Goal: Task Accomplishment & Management: Use online tool/utility

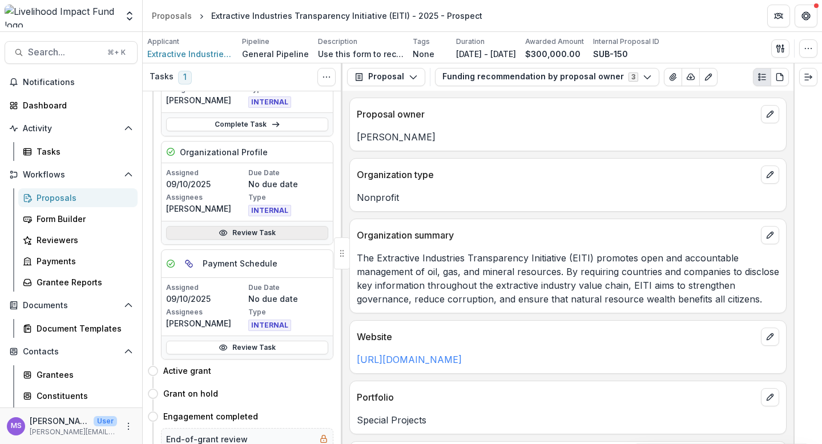
click at [237, 232] on link "Review Task" at bounding box center [247, 233] width 162 height 14
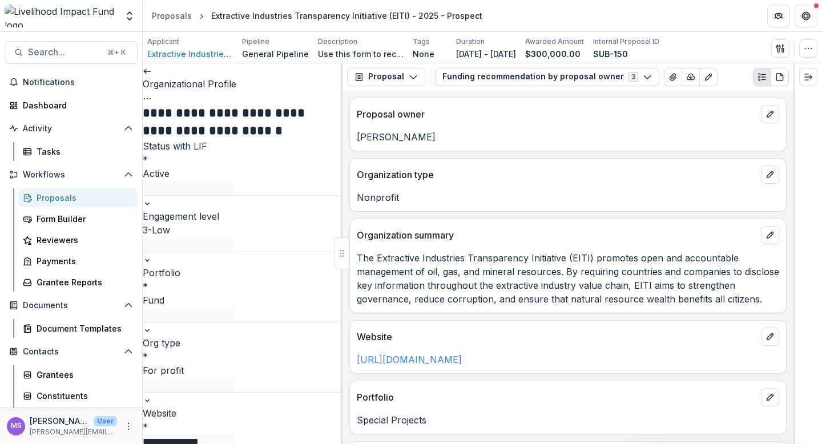
click at [152, 75] on icon at bounding box center [147, 71] width 9 height 9
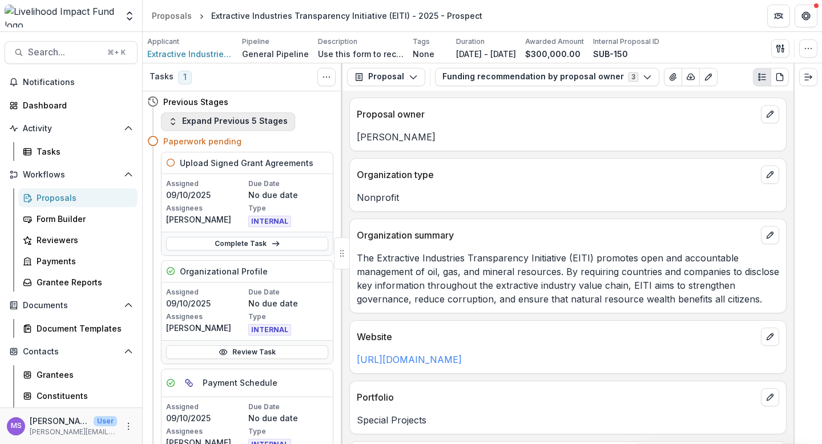
click at [268, 120] on button "Expand Previous 5 Stages" at bounding box center [228, 121] width 134 height 18
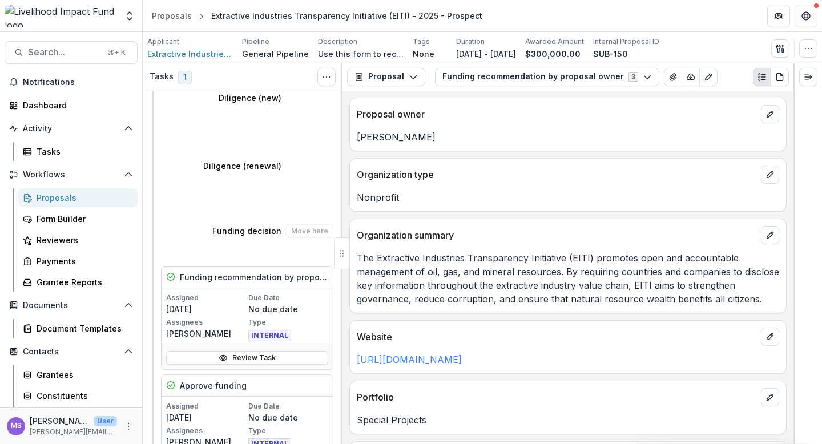
scroll to position [220, 0]
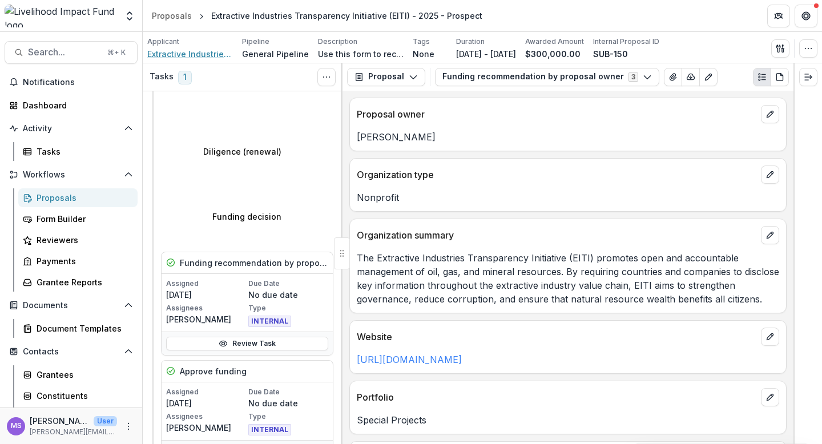
click at [199, 50] on span "Extractive Industries Transparency Initiative (EITI)" at bounding box center [190, 54] width 86 height 12
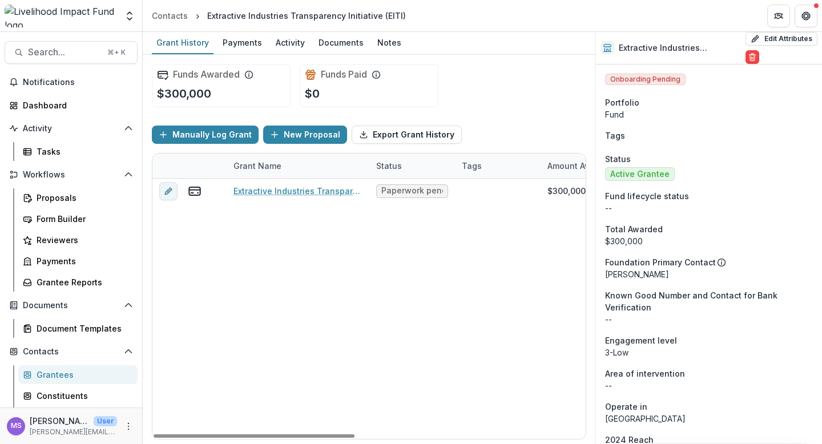
scroll to position [0, 496]
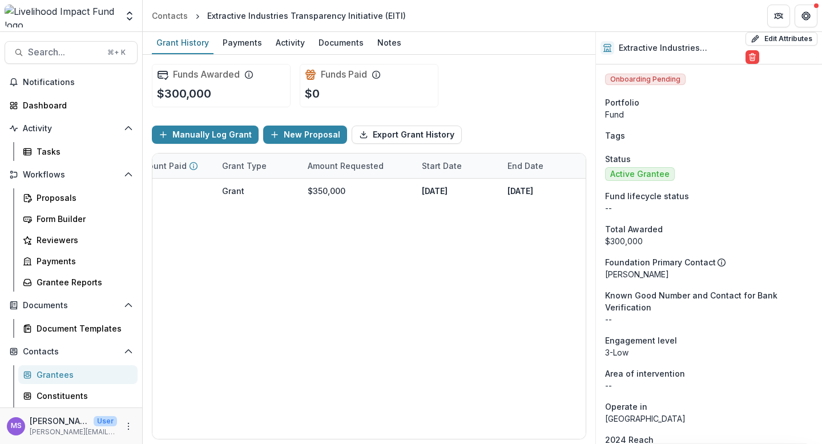
click at [489, 29] on header "Contacts Extractive Industries Transparency Initiative (EITI)" at bounding box center [482, 15] width 679 height 31
click at [56, 151] on div "Tasks" at bounding box center [83, 152] width 92 height 12
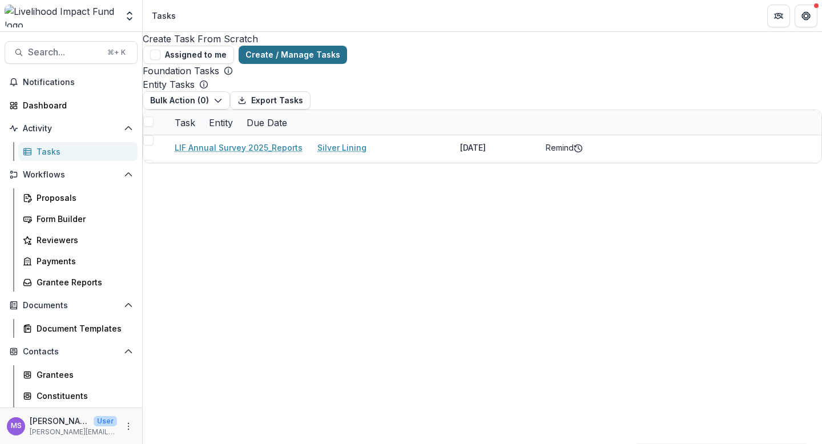
click at [347, 46] on link "Create / Manage Tasks" at bounding box center [293, 55] width 108 height 18
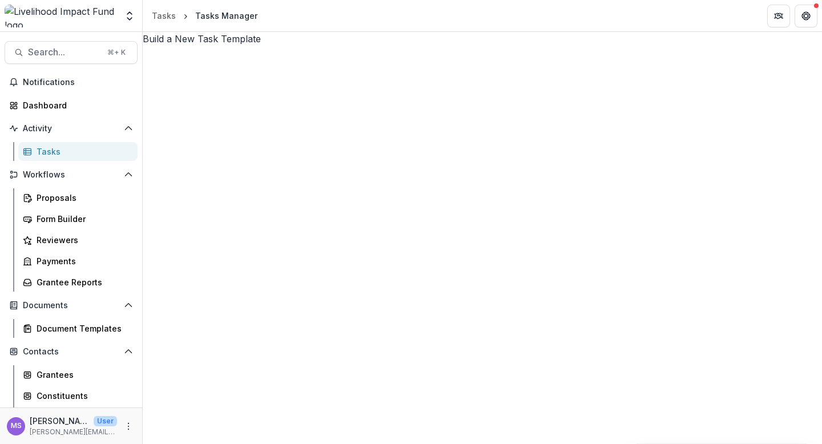
click at [414, 44] on div "Build a New Task Template" at bounding box center [482, 39] width 679 height 14
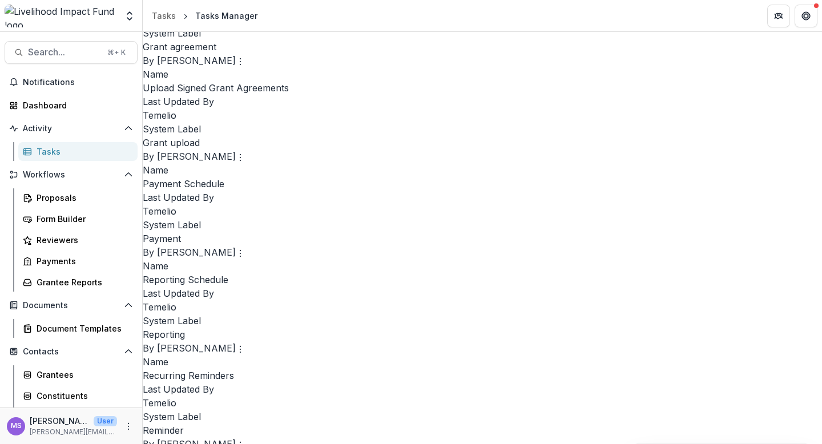
scroll to position [1579, 0]
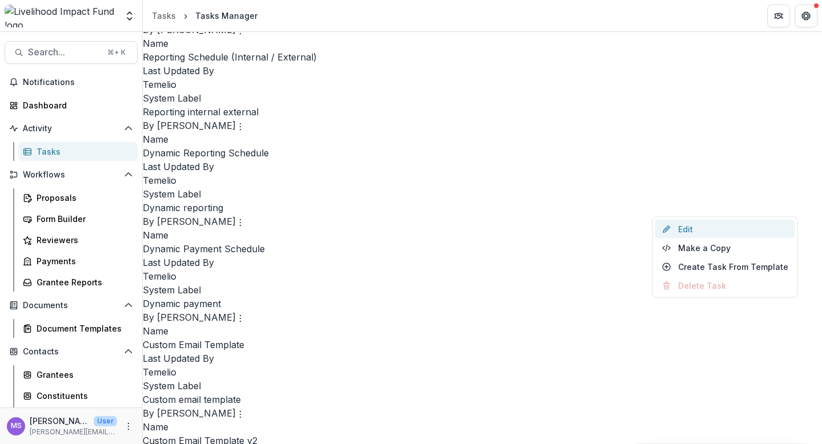
click at [683, 225] on link "Edit" at bounding box center [725, 229] width 140 height 19
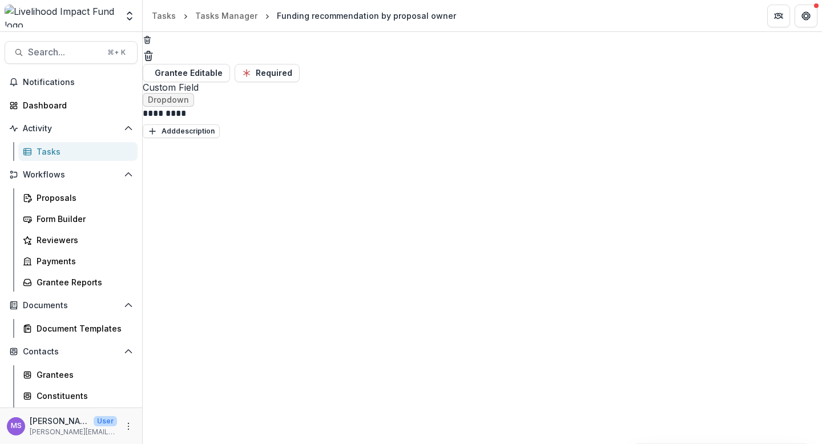
scroll to position [1101, 0]
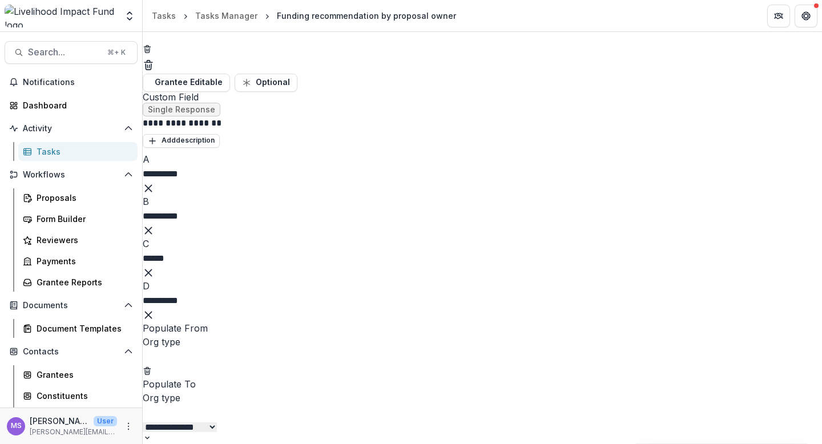
scroll to position [0, 0]
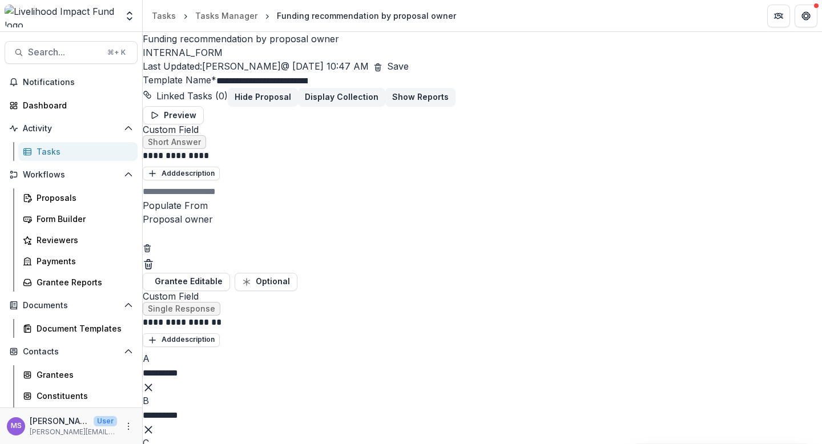
type input "**********"
click at [409, 59] on button "Save" at bounding box center [398, 66] width 22 height 14
click at [54, 152] on div "Tasks" at bounding box center [83, 152] width 92 height 12
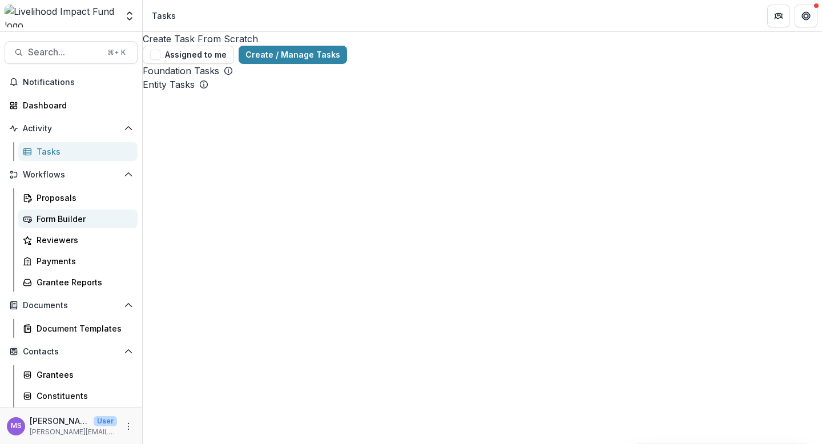
click at [54, 218] on div "Form Builder" at bounding box center [83, 219] width 92 height 12
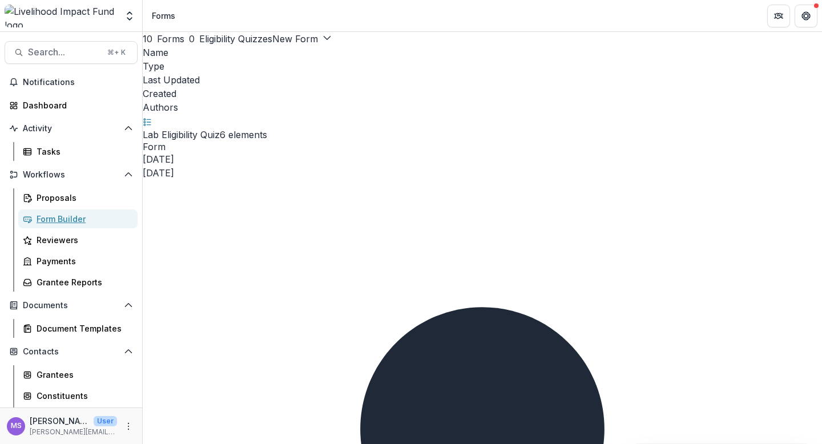
scroll to position [14, 0]
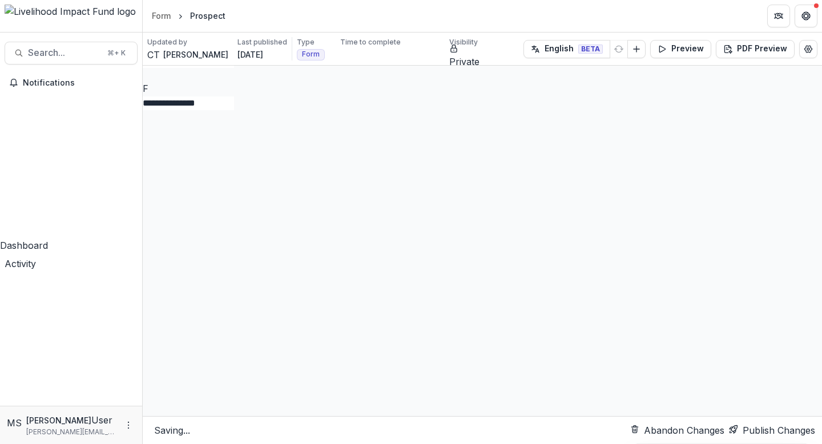
scroll to position [978, 0]
click at [327, 53] on div "E" at bounding box center [482, 46] width 679 height 14
click at [234, 67] on input "**********" at bounding box center [188, 61] width 91 height 14
type input "**********"
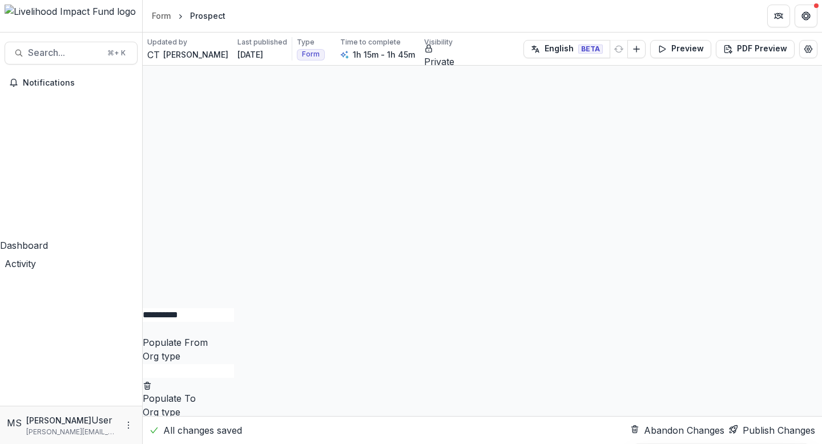
scroll to position [4500, 0]
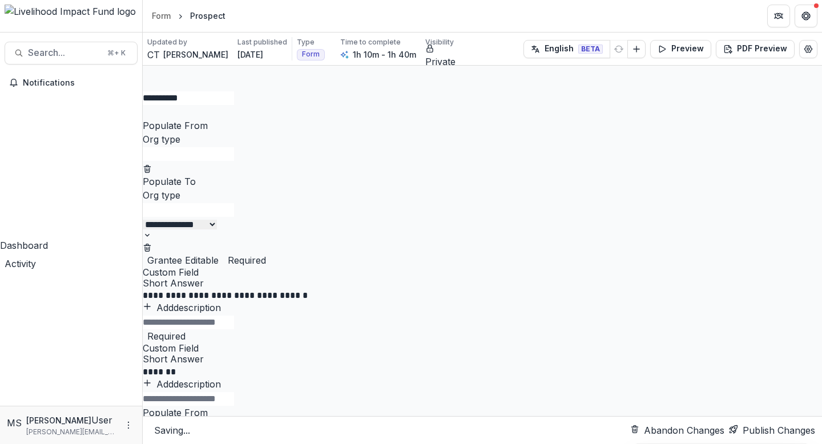
scroll to position [4724, 0]
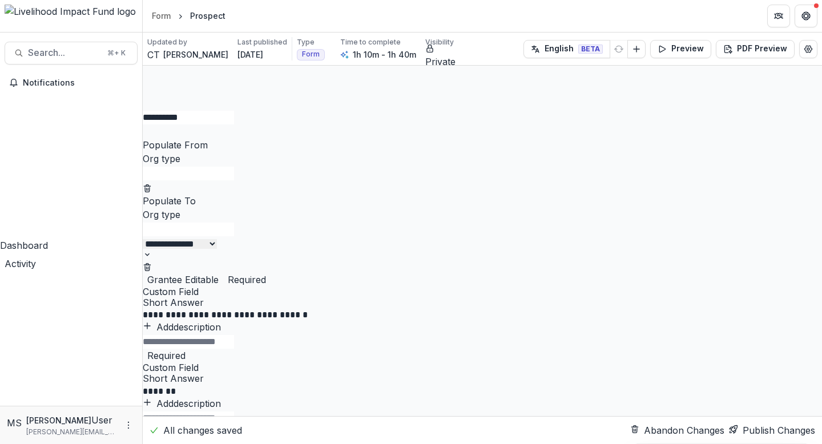
scroll to position [4695, 0]
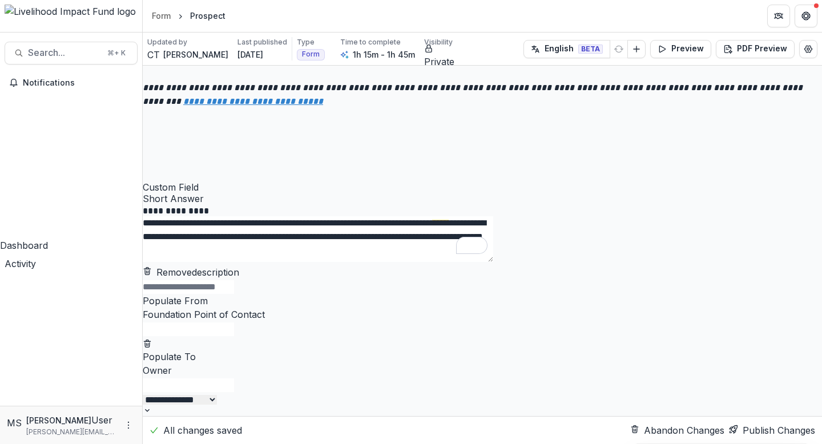
scroll to position [0, 0]
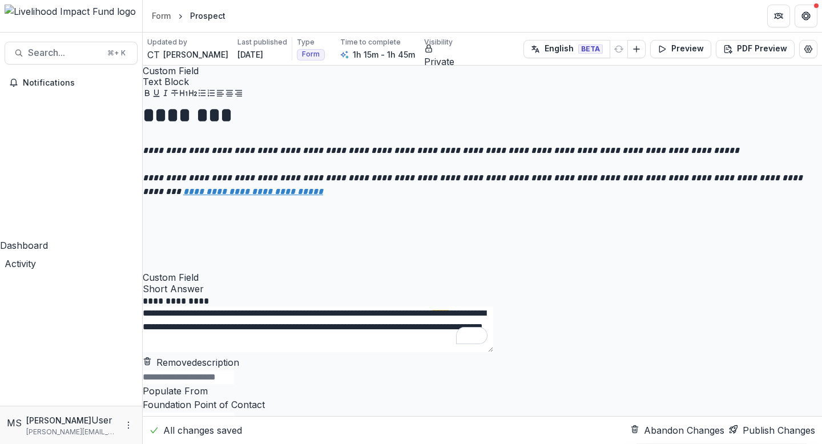
click at [761, 423] on button "Publish Changes" at bounding box center [772, 430] width 86 height 14
click at [164, 15] on div "Form" at bounding box center [161, 16] width 19 height 12
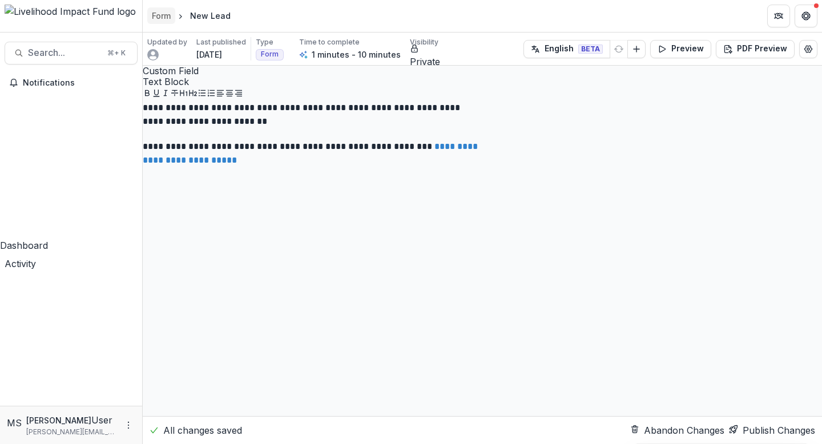
click at [157, 14] on div "Form" at bounding box center [161, 16] width 19 height 12
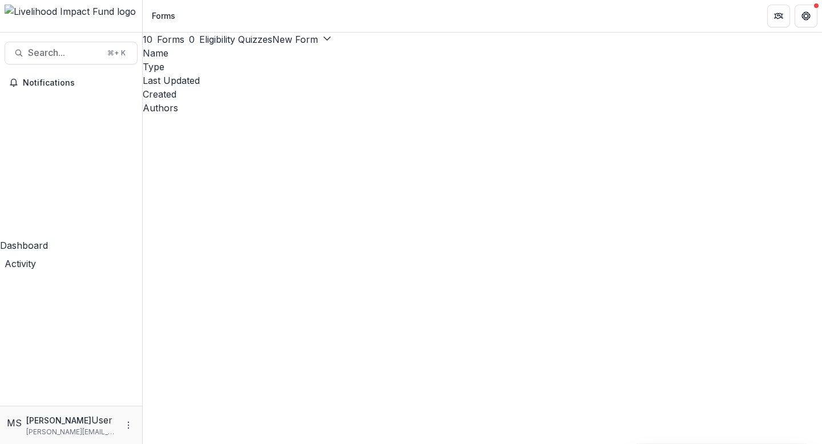
click at [64, 413] on div "Tasks" at bounding box center [71, 420] width 142 height 14
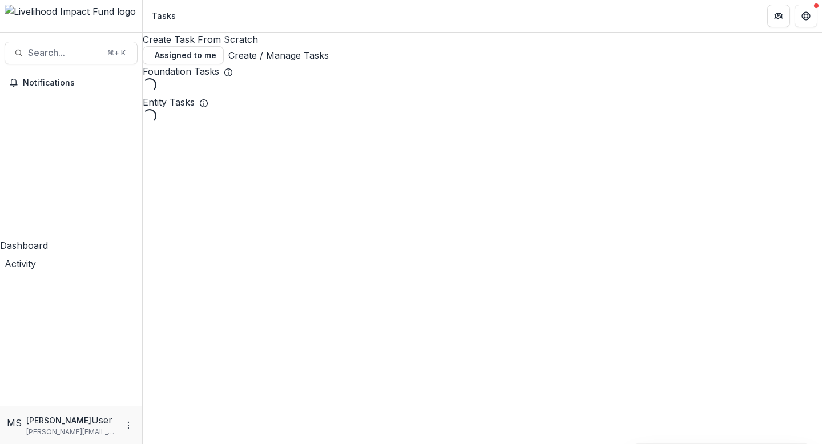
click at [329, 49] on link "Create / Manage Tasks" at bounding box center [278, 56] width 100 height 14
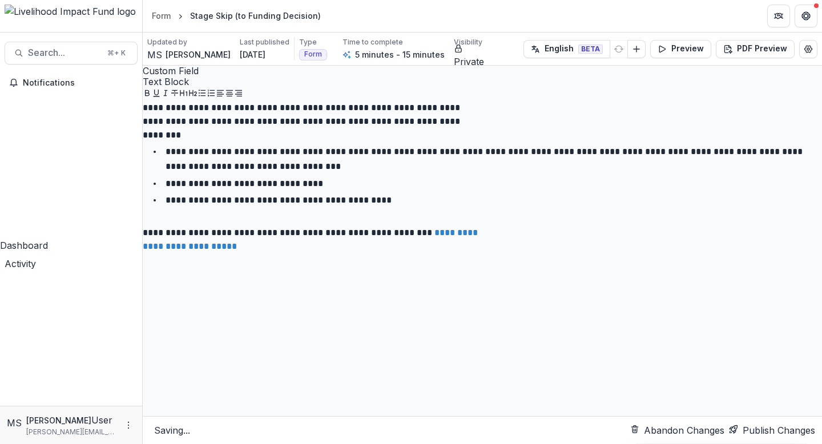
click at [54, 413] on div "Tasks" at bounding box center [71, 420] width 142 height 14
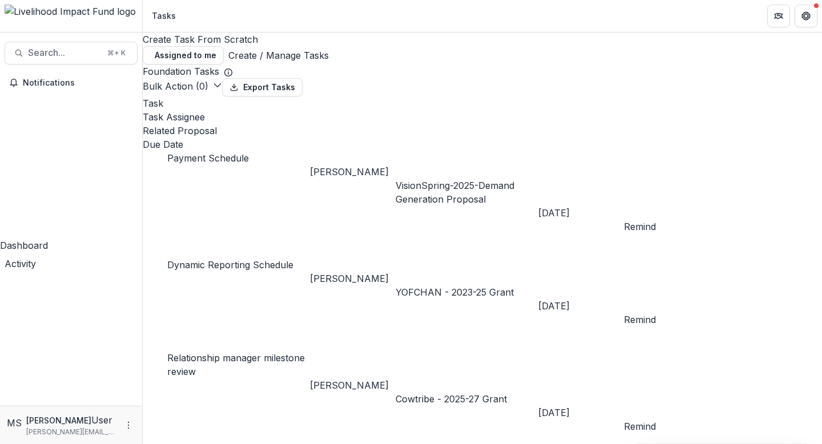
click at [329, 49] on link "Create / Manage Tasks" at bounding box center [278, 56] width 100 height 14
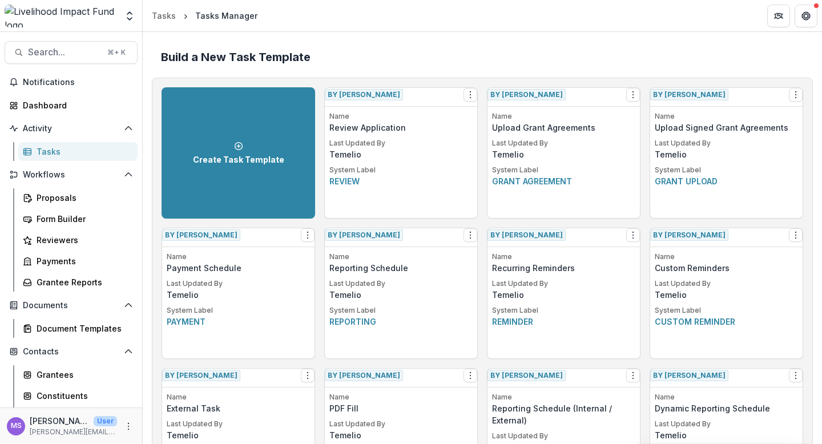
click at [555, 27] on header "Tasks Tasks Manager" at bounding box center [482, 15] width 679 height 31
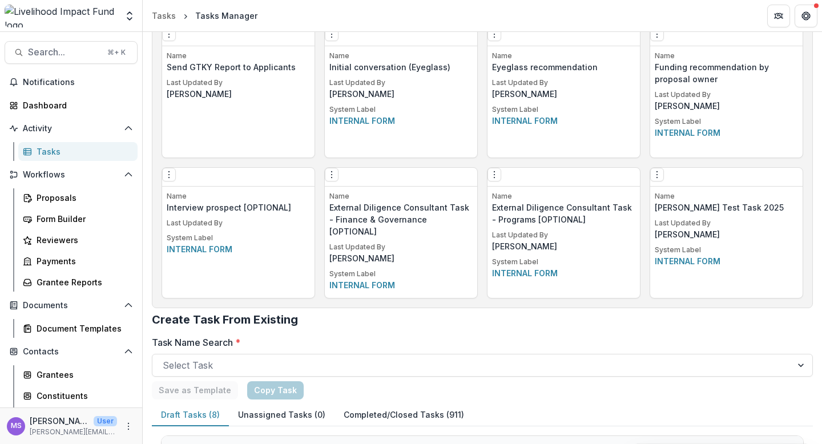
scroll to position [1754, 0]
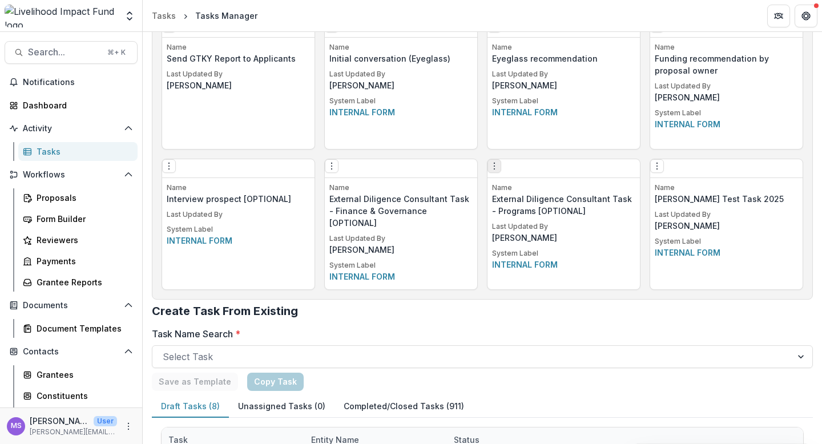
click at [498, 169] on icon "Options" at bounding box center [494, 166] width 9 height 9
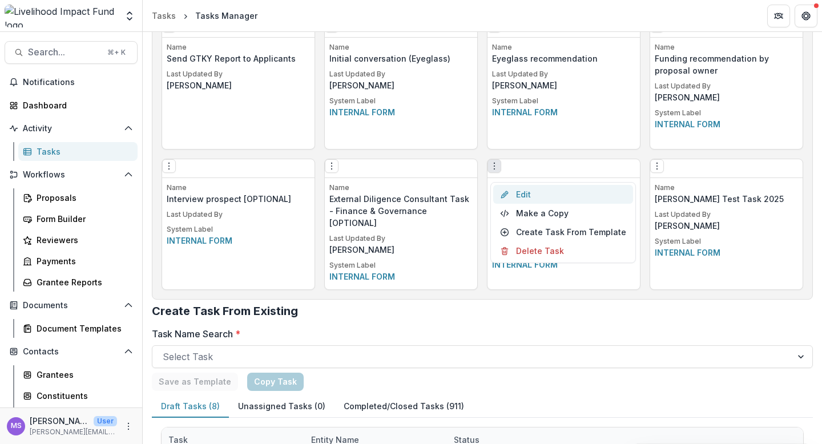
click at [522, 192] on link "Edit" at bounding box center [563, 194] width 140 height 19
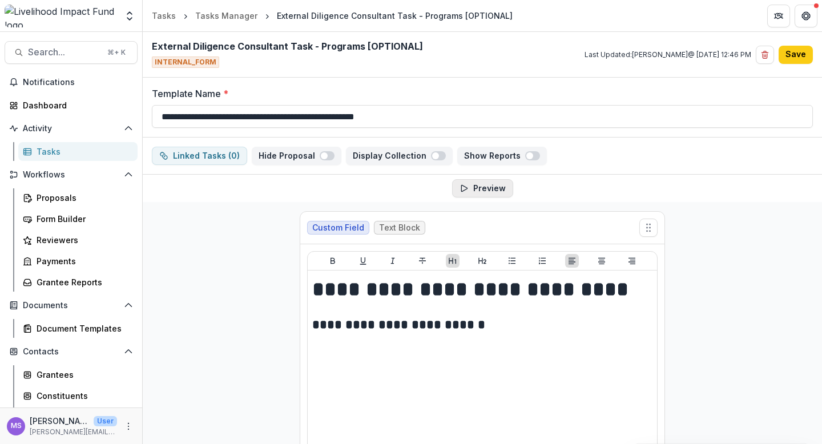
click at [475, 187] on button "Preview" at bounding box center [482, 188] width 61 height 18
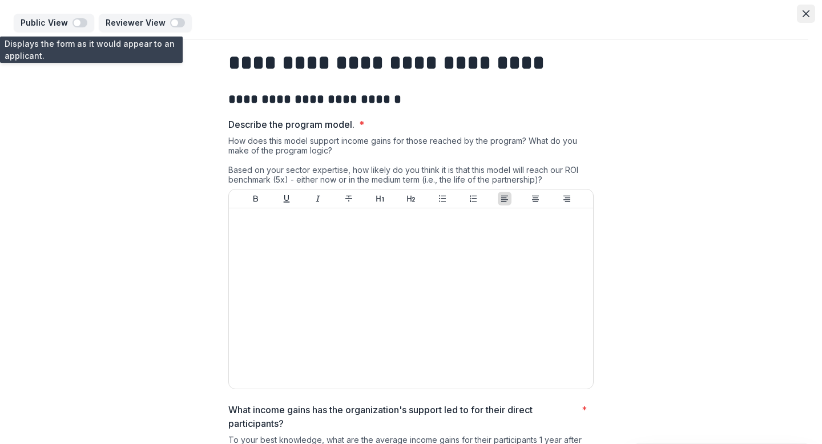
click at [806, 7] on button "Close" at bounding box center [806, 14] width 18 height 18
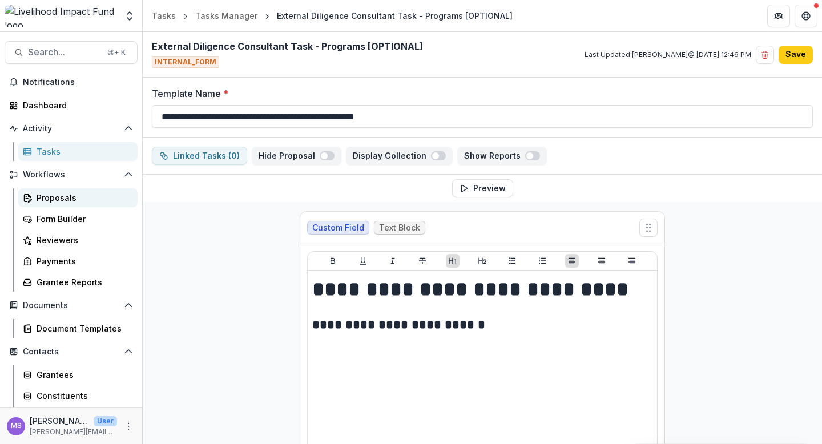
click at [56, 197] on div "Proposals" at bounding box center [83, 198] width 92 height 12
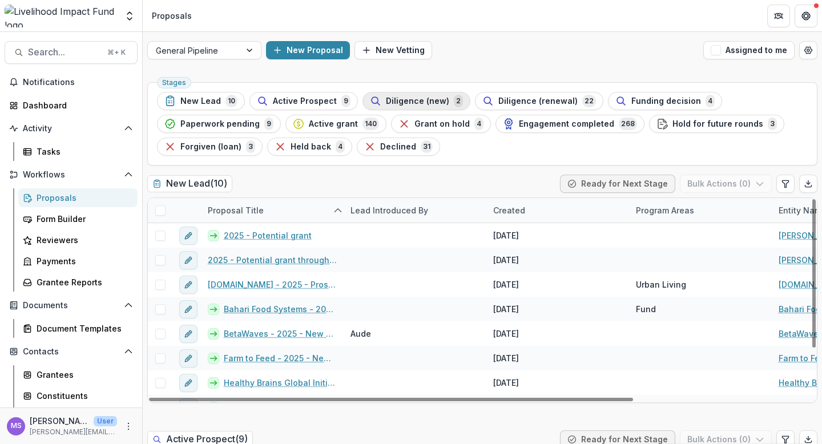
click at [403, 100] on span "Diligence (new)" at bounding box center [417, 101] width 63 height 10
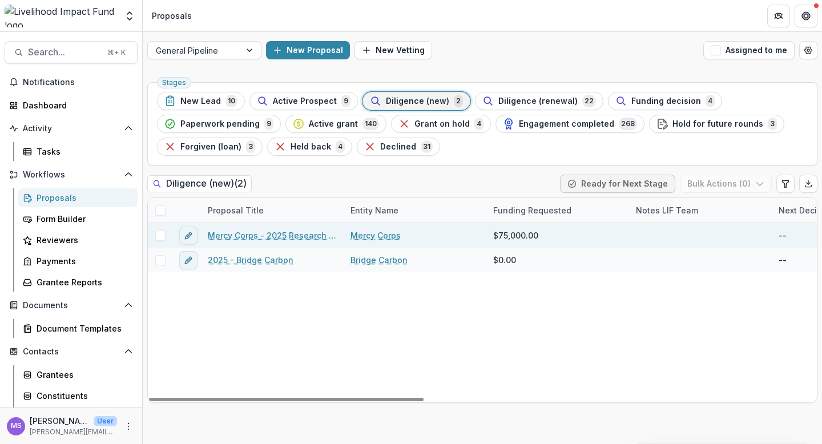
click at [260, 236] on link "Mercy Corps - 2025 Research Grant Job Tech Alliance" at bounding box center [272, 235] width 129 height 12
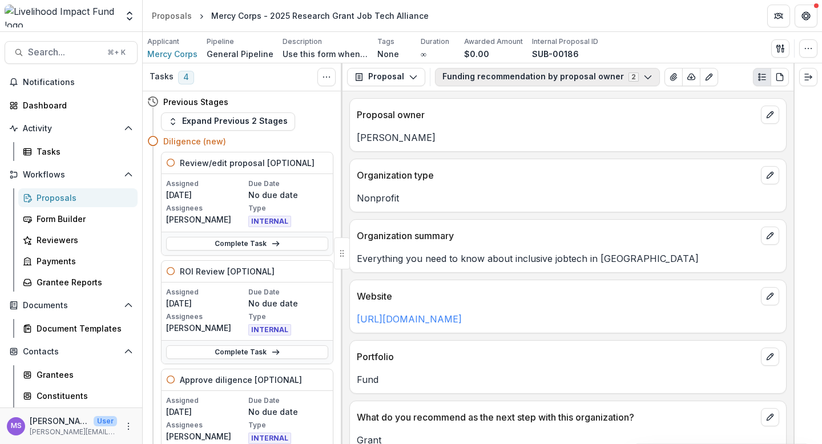
click at [643, 75] on icon "button" at bounding box center [647, 76] width 9 height 9
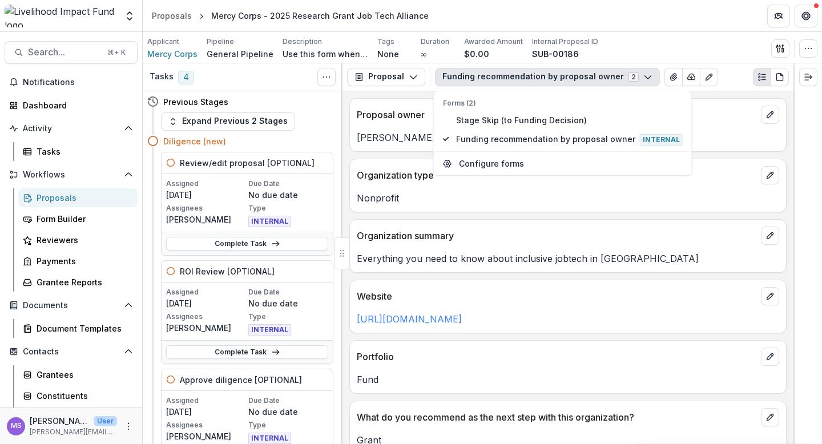
click at [643, 75] on icon "button" at bounding box center [647, 76] width 9 height 9
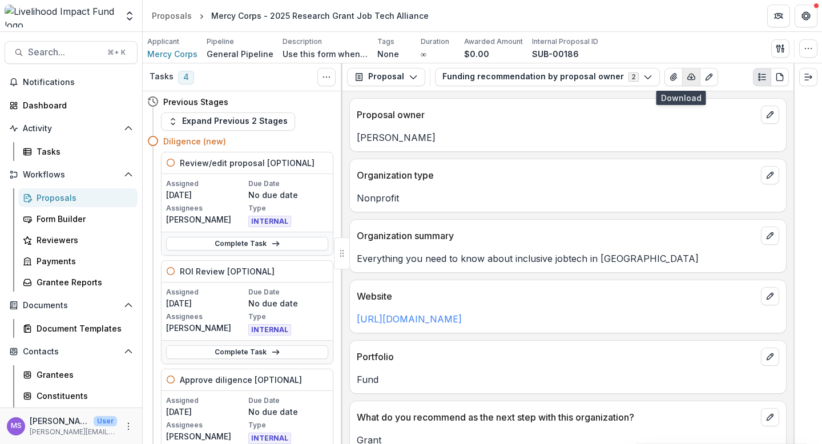
click at [687, 75] on icon "button" at bounding box center [691, 76] width 9 height 9
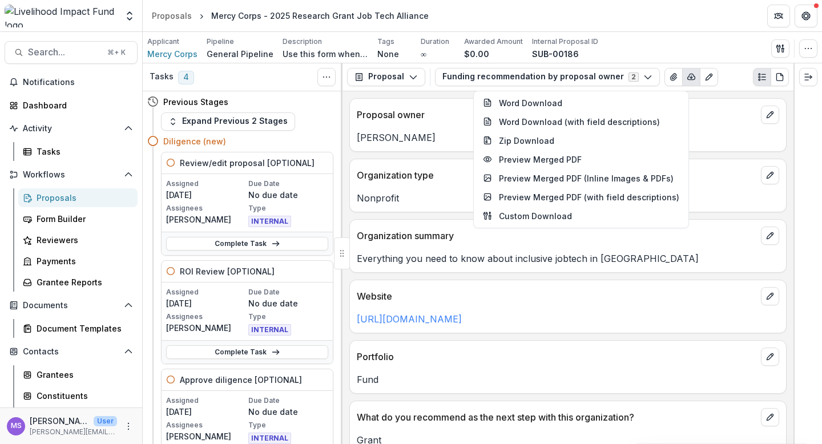
click at [722, 79] on div "Funding recommendation by proposal owner 2 Forms (2) Stage Skip (to Funding Dec…" at bounding box center [612, 77] width 354 height 18
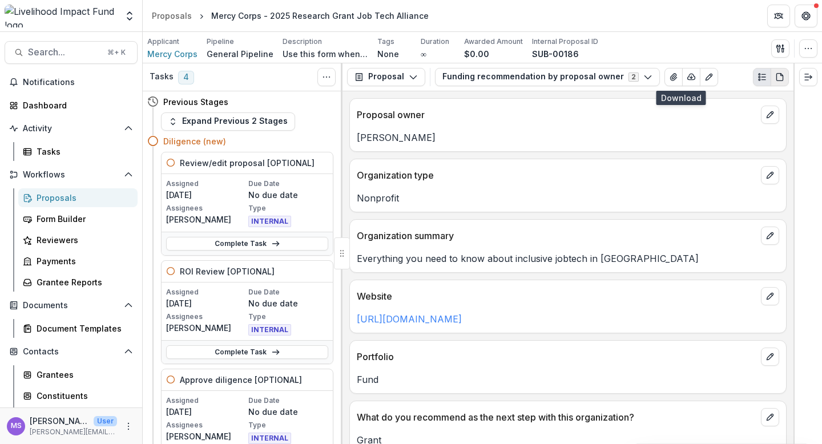
click at [777, 79] on icon "PDF view" at bounding box center [779, 76] width 9 height 9
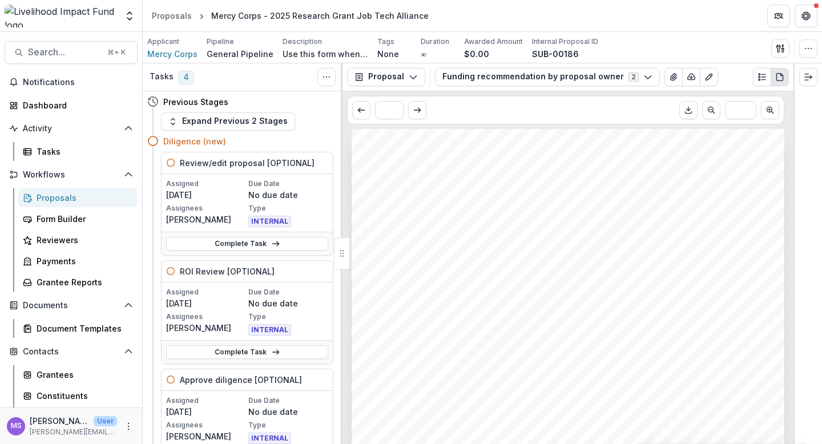
click at [680, 27] on header "Proposals Mercy Corps - 2025 Research Grant Job Tech Alliance" at bounding box center [482, 15] width 679 height 31
click at [71, 370] on div "Grantees" at bounding box center [83, 375] width 92 height 12
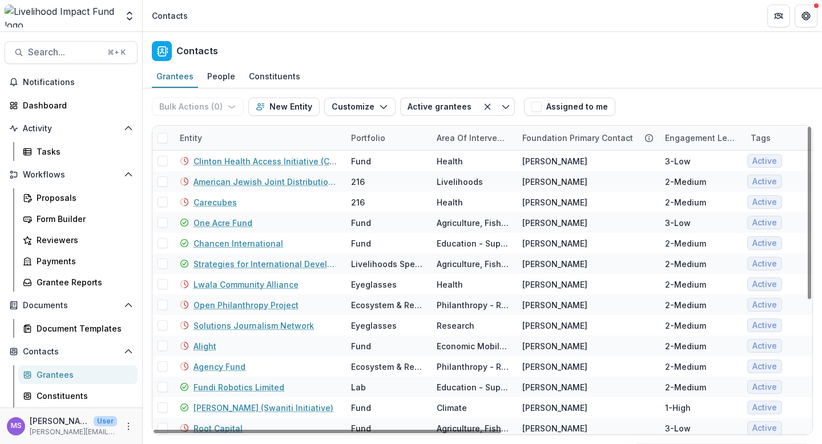
click at [257, 135] on div "Entity" at bounding box center [258, 138] width 171 height 25
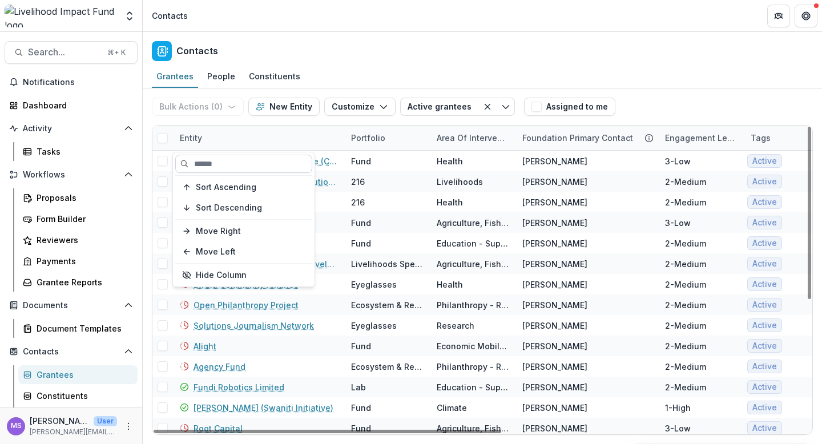
click at [256, 163] on input at bounding box center [243, 164] width 137 height 18
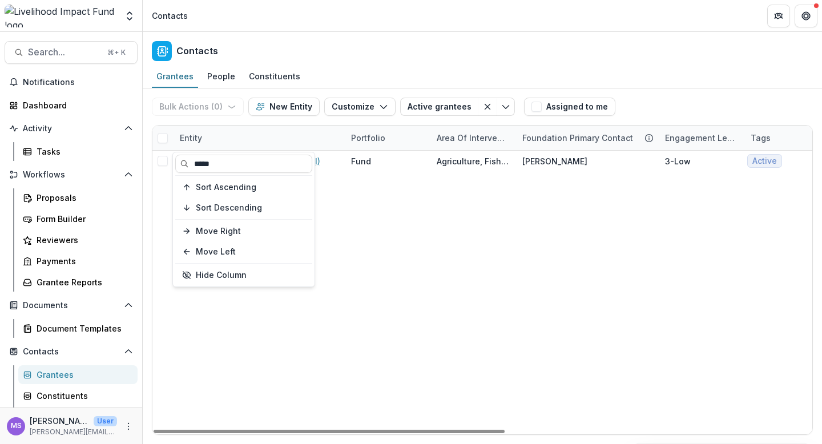
type input "*****"
click at [352, 224] on div "Natural Extracts Industries (NEI) Fund Agriculture, Fishing & Conservation [PER…" at bounding box center [770, 293] width 1236 height 284
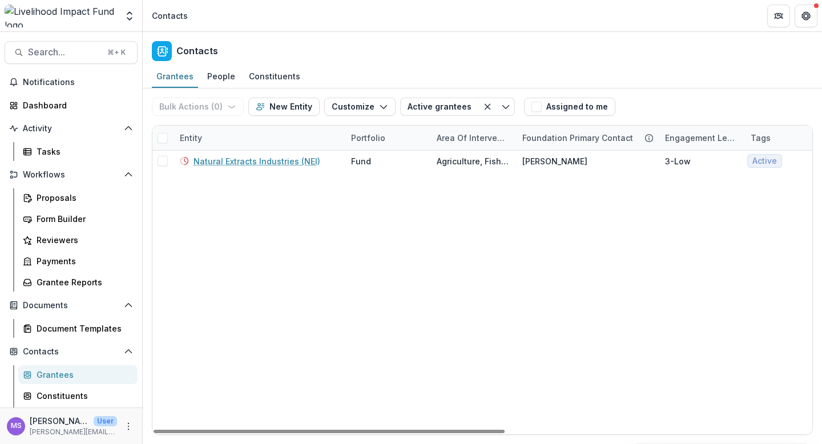
click at [268, 140] on div "Entity" at bounding box center [258, 138] width 171 height 25
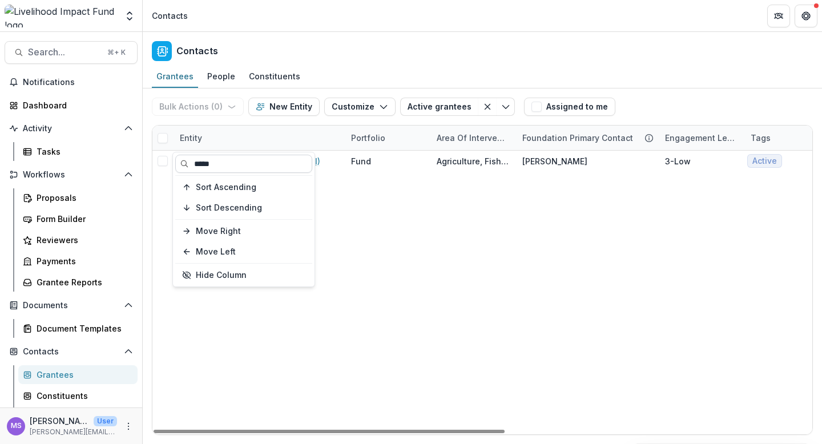
click at [255, 160] on input "*****" at bounding box center [243, 164] width 137 height 18
type input "*"
paste input "**********"
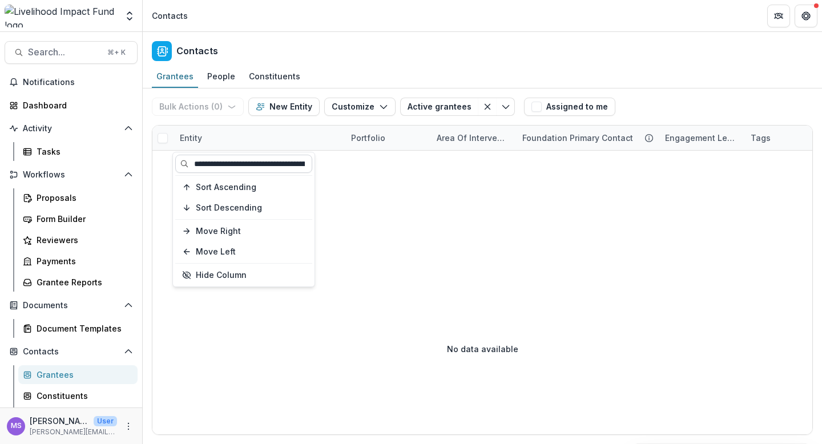
scroll to position [0, 54]
type input "**********"
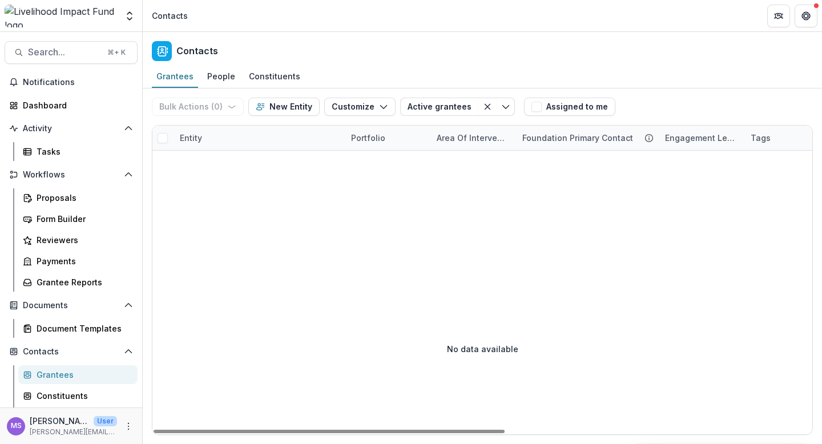
click at [248, 136] on div "Entity" at bounding box center [258, 138] width 171 height 25
click at [65, 217] on div "Form Builder" at bounding box center [83, 219] width 92 height 12
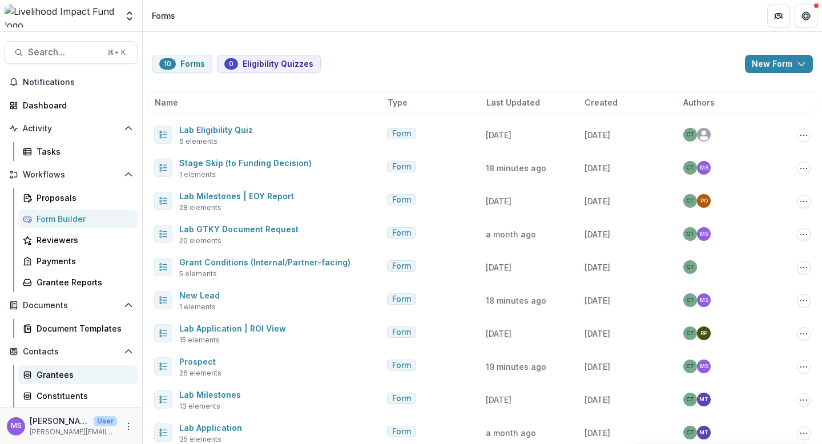
click at [65, 377] on div "Grantees" at bounding box center [83, 375] width 92 height 12
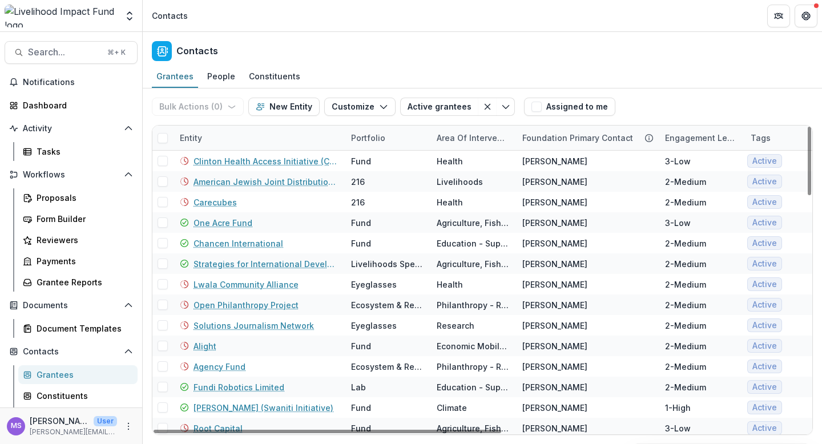
click at [261, 145] on div "Entity" at bounding box center [258, 138] width 171 height 25
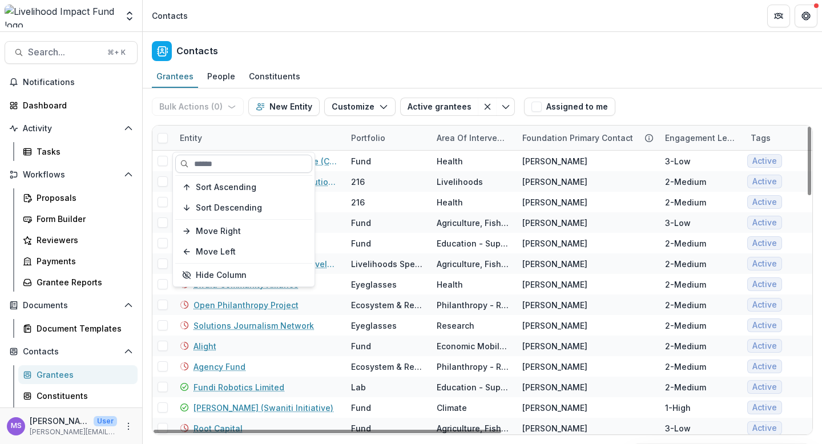
click at [227, 168] on input at bounding box center [243, 164] width 137 height 18
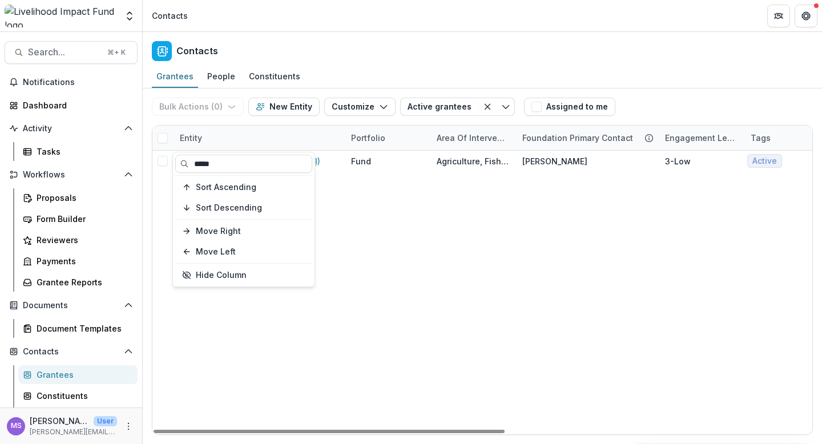
type input "*****"
click at [327, 213] on div "Natural Extracts Industries (NEI) Fund Agriculture, Fishing & Conservation [PER…" at bounding box center [770, 293] width 1236 height 284
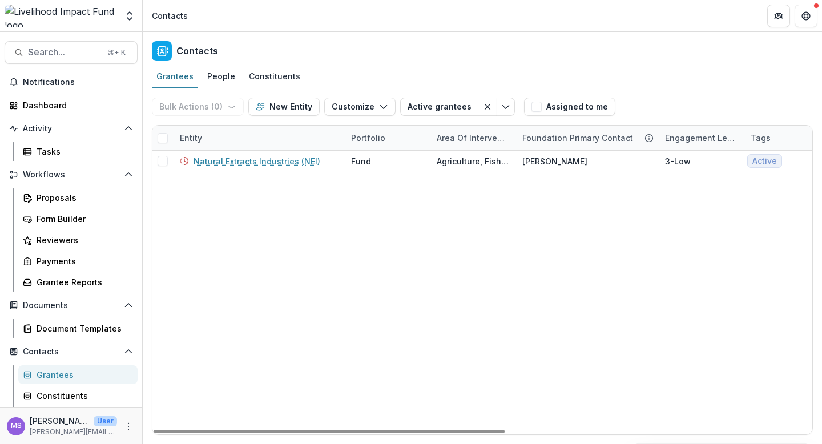
click at [233, 136] on div "Entity" at bounding box center [258, 138] width 171 height 25
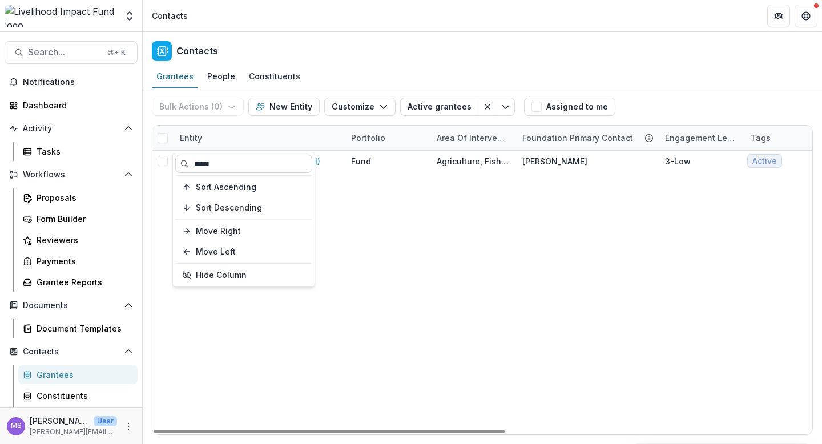
click at [235, 161] on input "*****" at bounding box center [243, 164] width 137 height 18
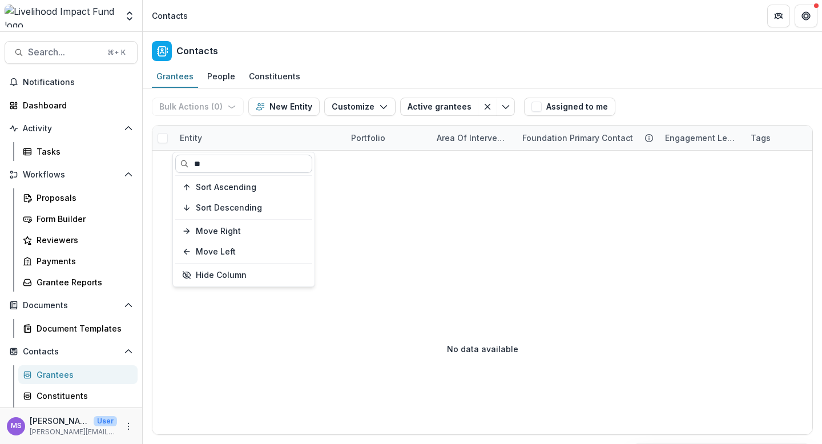
type input "*"
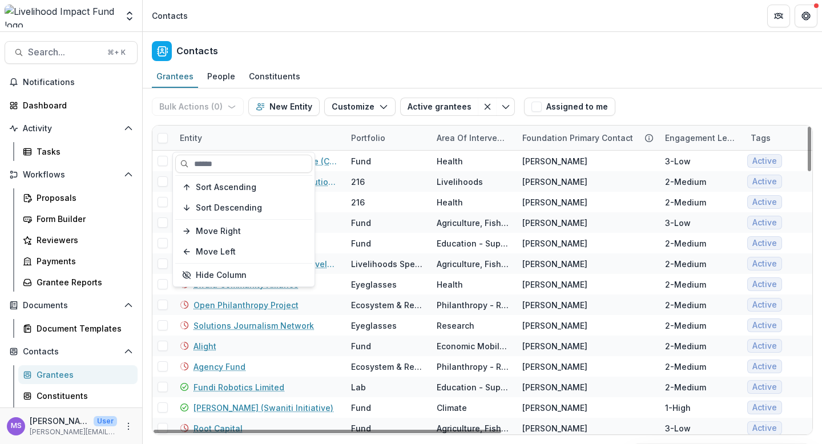
click at [270, 134] on div "Entity" at bounding box center [258, 138] width 171 height 25
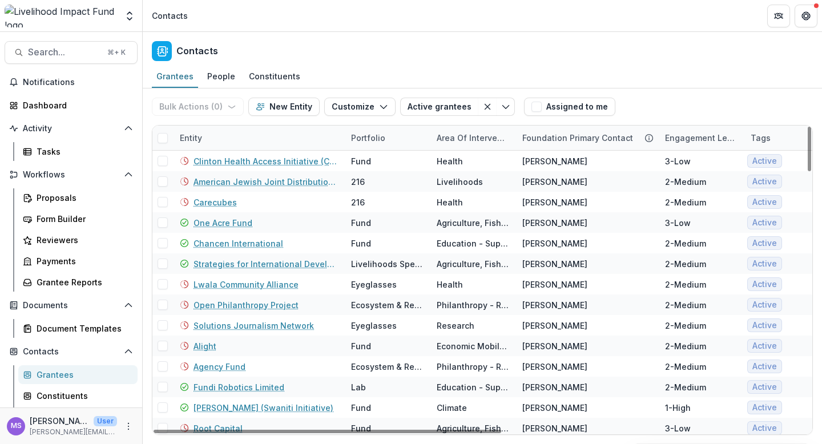
click at [270, 134] on div "Entity" at bounding box center [258, 138] width 171 height 25
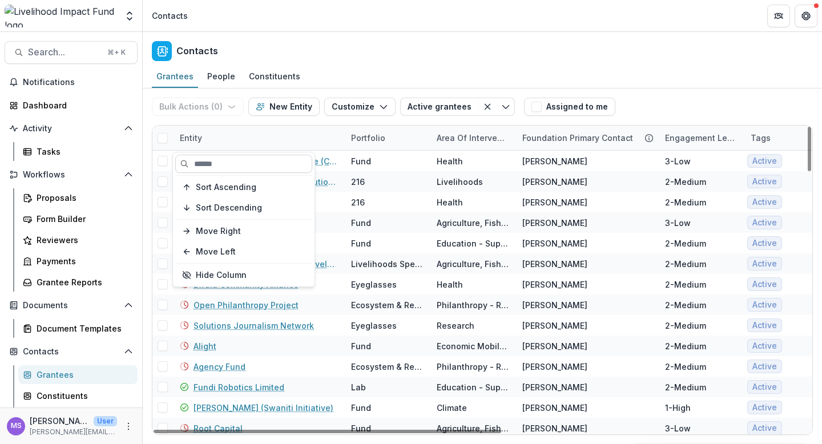
click at [232, 160] on input at bounding box center [243, 164] width 137 height 18
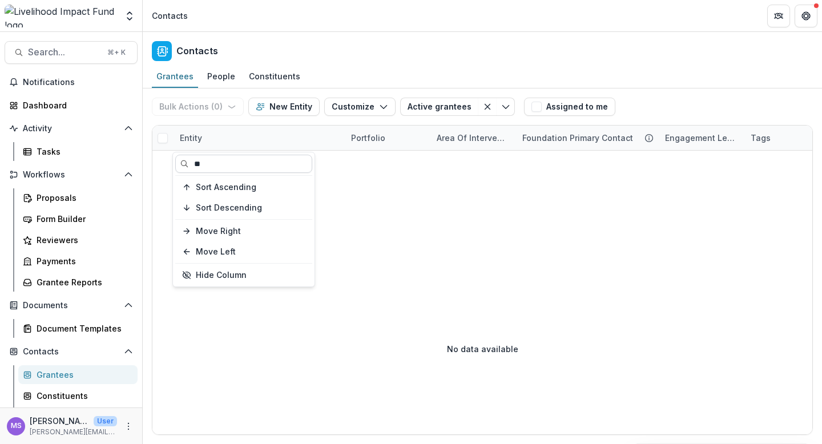
type input "*"
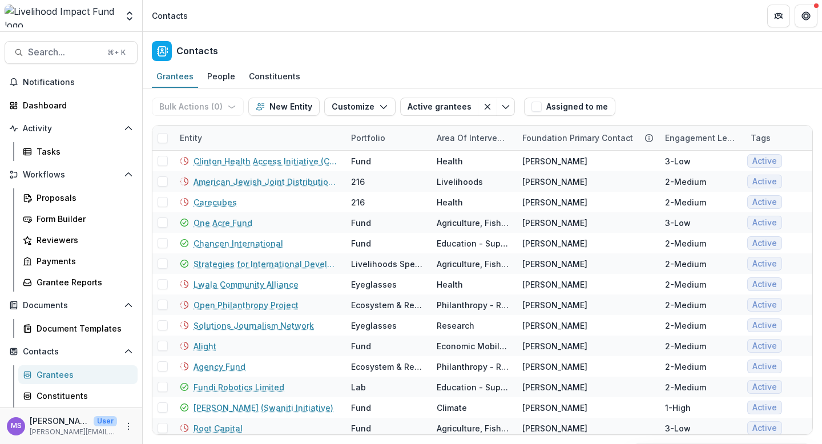
click at [503, 63] on div "Contacts" at bounding box center [482, 49] width 679 height 34
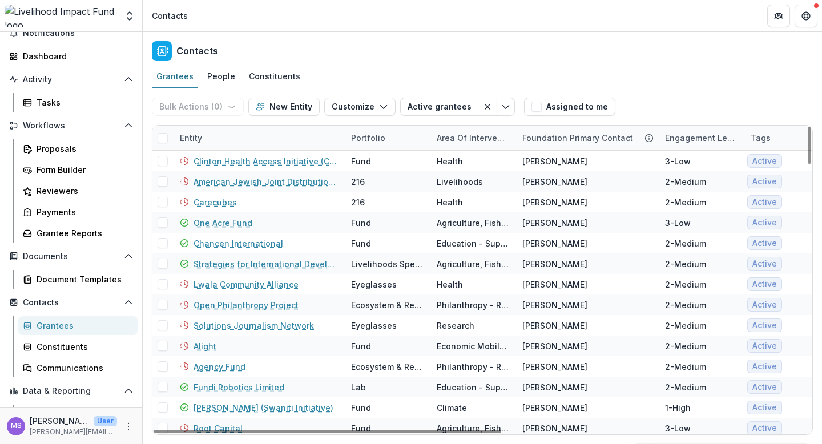
scroll to position [53, 0]
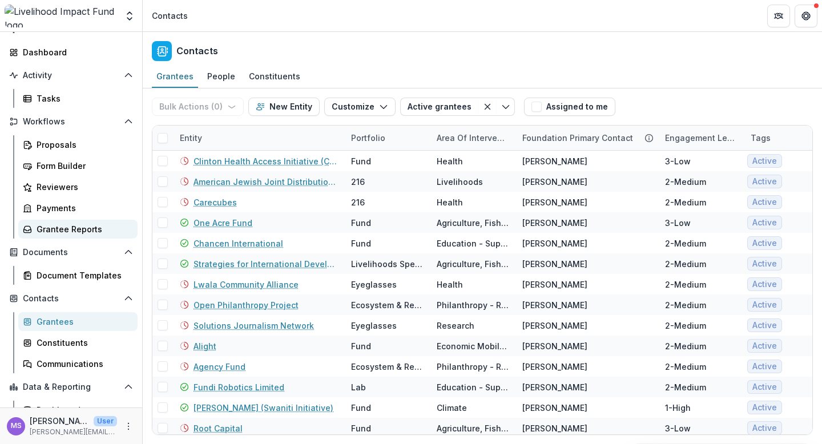
click at [70, 231] on div "Grantee Reports" at bounding box center [83, 229] width 92 height 12
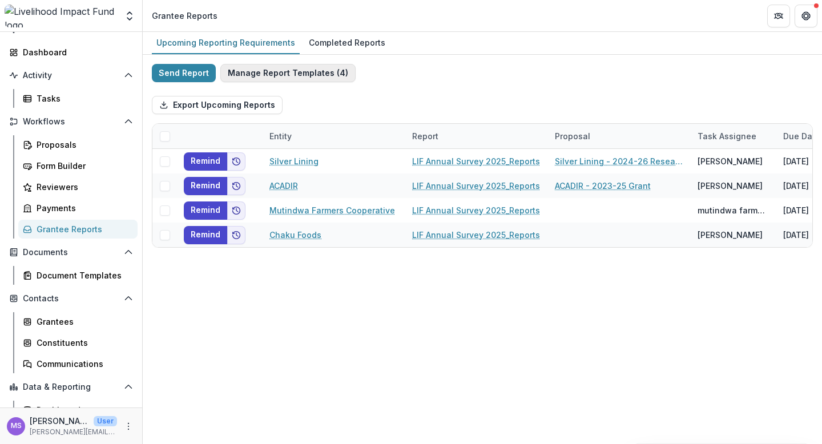
click at [279, 72] on button "Manage Report Templates ( 4 )" at bounding box center [287, 73] width 135 height 18
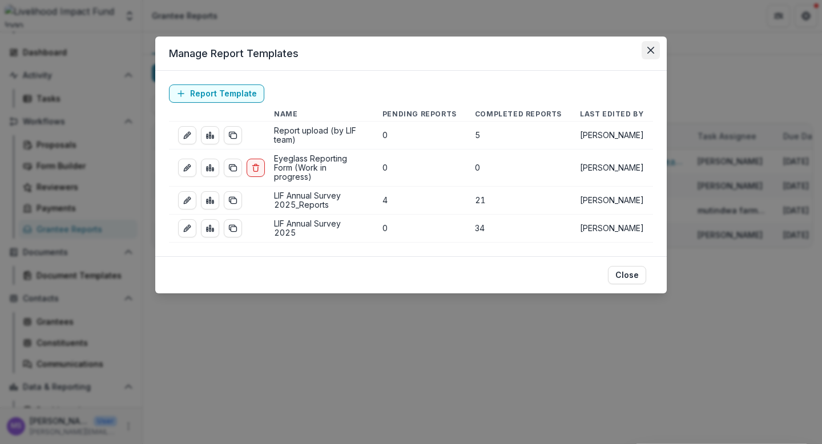
click at [649, 54] on button "Close" at bounding box center [650, 50] width 18 height 18
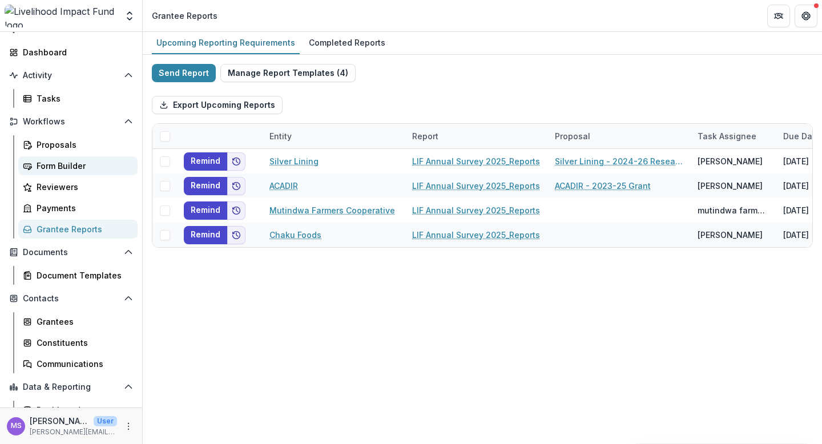
click at [72, 169] on div "Form Builder" at bounding box center [83, 166] width 92 height 12
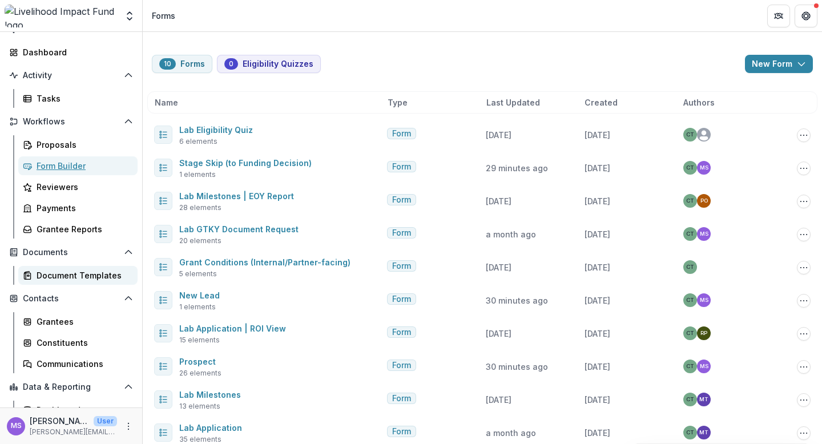
scroll to position [107, 0]
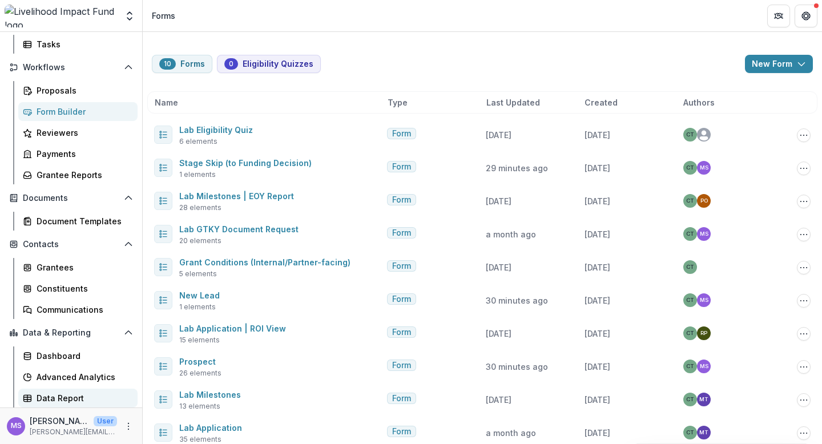
click at [53, 392] on div "Data Report" at bounding box center [83, 398] width 92 height 12
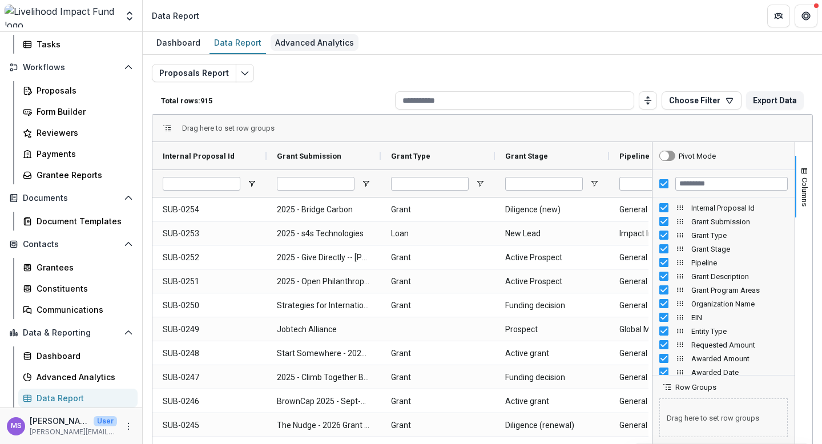
click at [314, 39] on div "Advanced Analytics" at bounding box center [315, 42] width 88 height 17
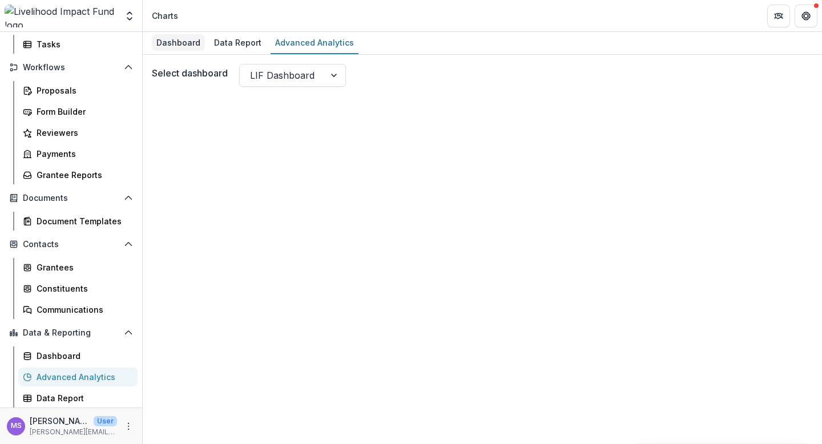
click at [181, 43] on div "Dashboard" at bounding box center [178, 42] width 53 height 17
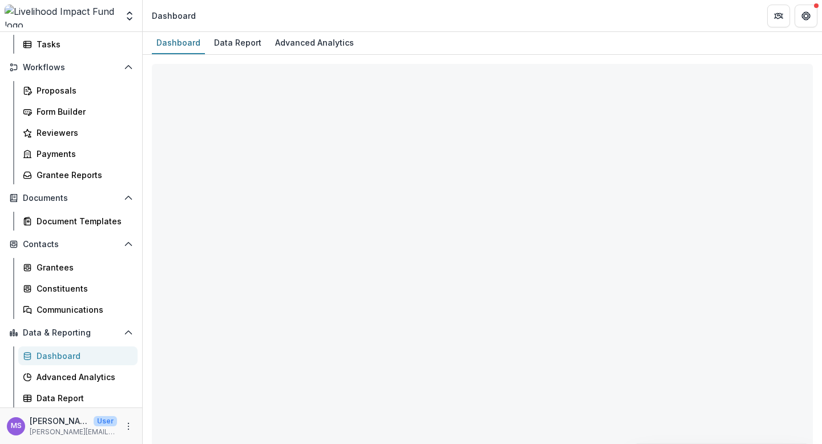
select select "**********"
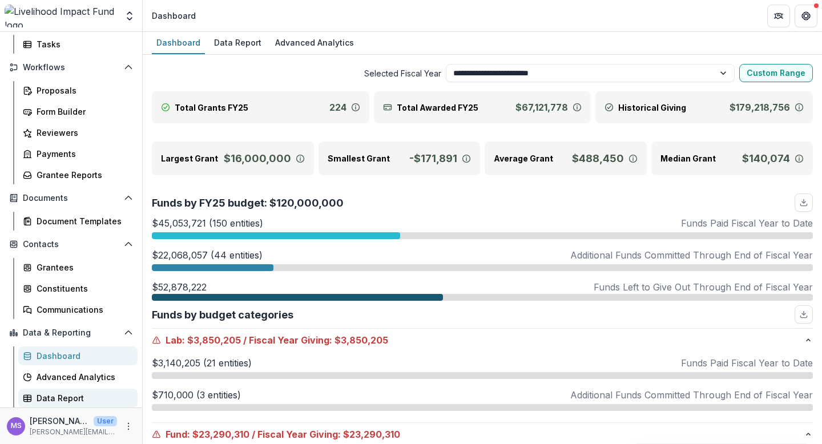
click at [67, 395] on div "Data Report" at bounding box center [83, 398] width 92 height 12
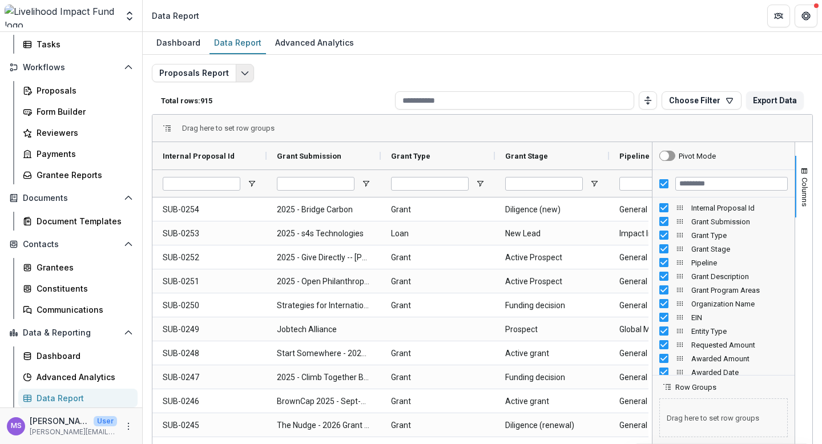
click at [244, 69] on icon "Edit selected report" at bounding box center [244, 72] width 9 height 9
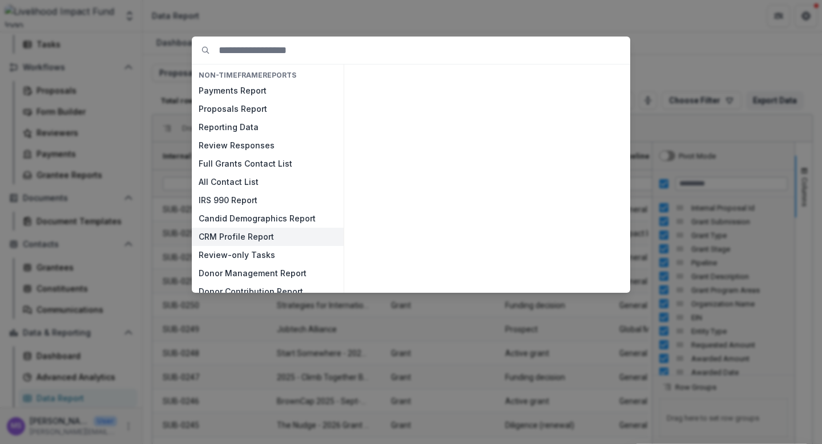
click at [233, 236] on button "CRM Profile Report" at bounding box center [268, 237] width 152 height 18
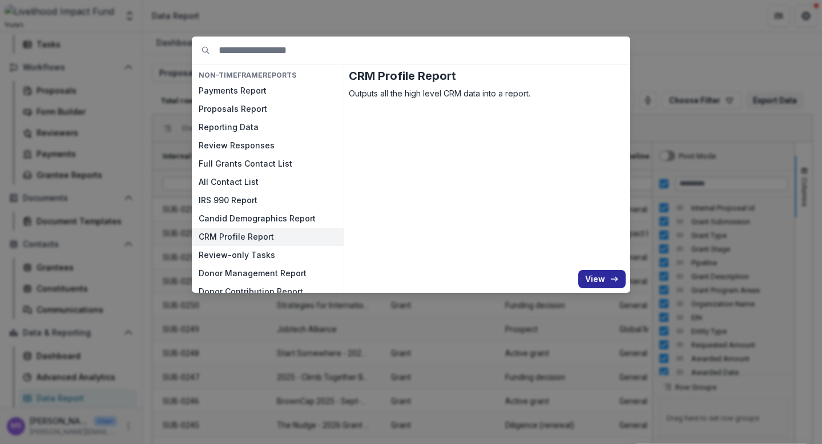
click at [598, 278] on button "View" at bounding box center [601, 279] width 47 height 18
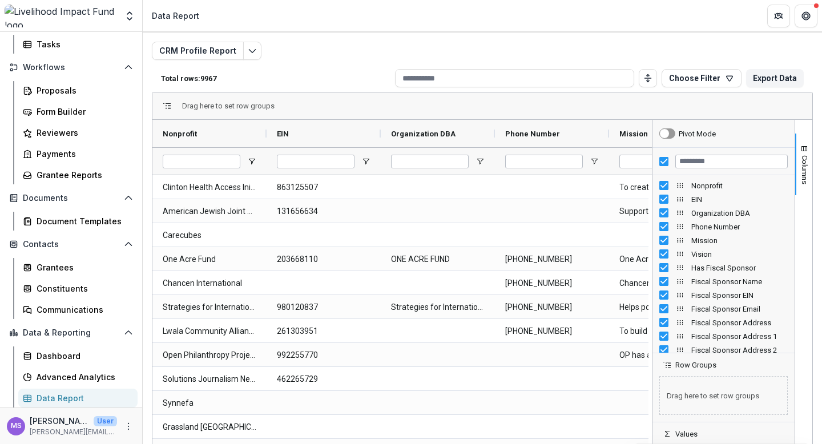
scroll to position [11, 0]
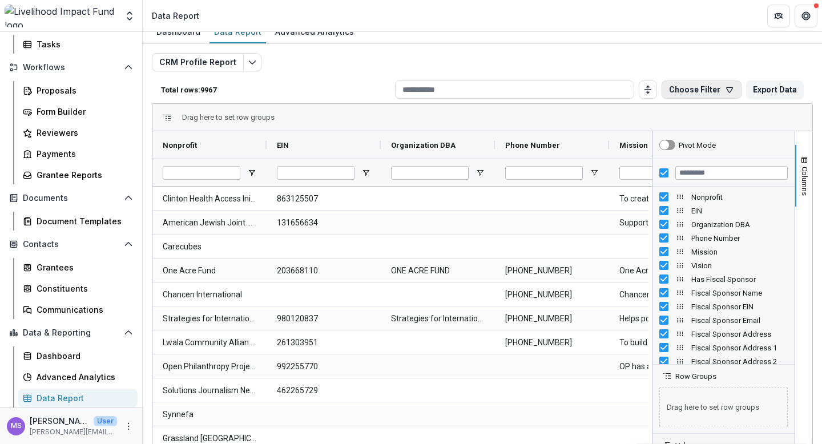
click at [725, 87] on icon "button" at bounding box center [729, 89] width 9 height 9
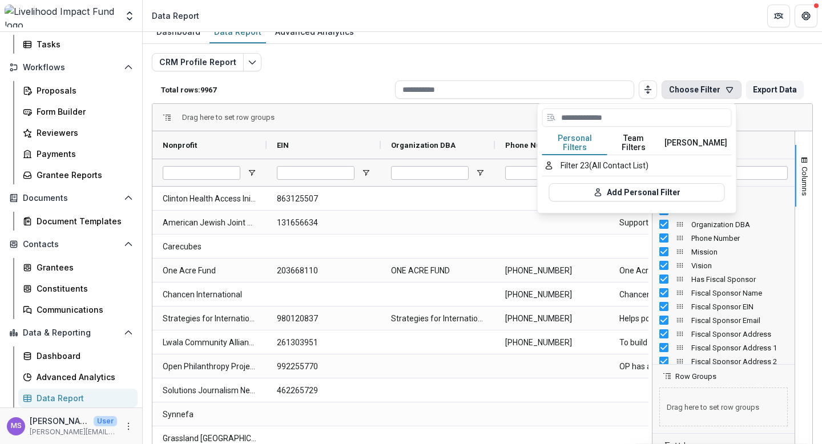
click at [631, 139] on button "Team Filters" at bounding box center [633, 143] width 53 height 24
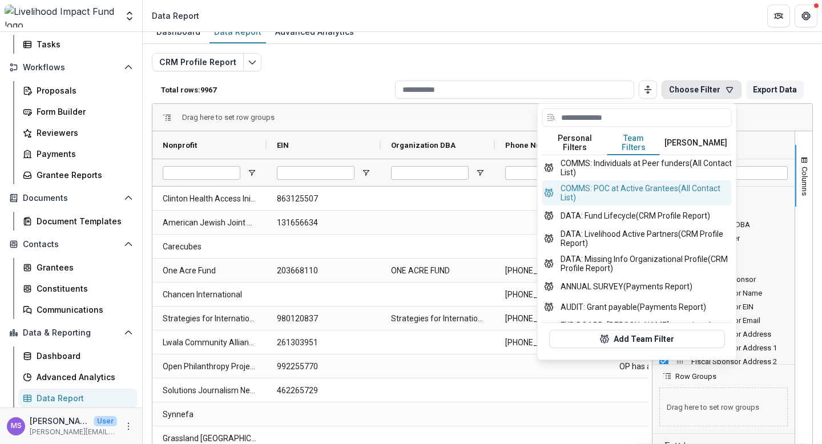
click at [637, 183] on button "COMMS: POC at Active Grantees (All Contact List)" at bounding box center [636, 192] width 189 height 25
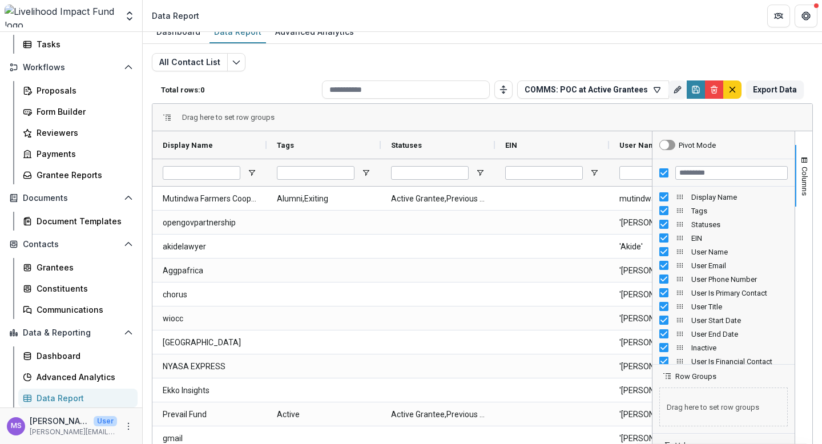
type input "**********"
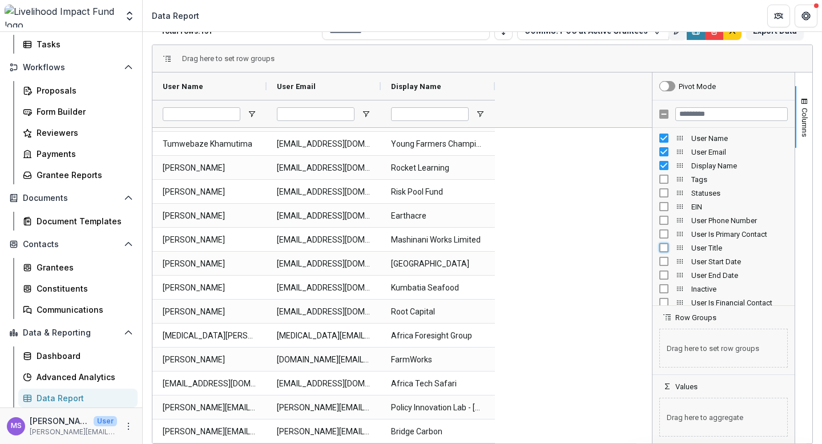
scroll to position [1996, 0]
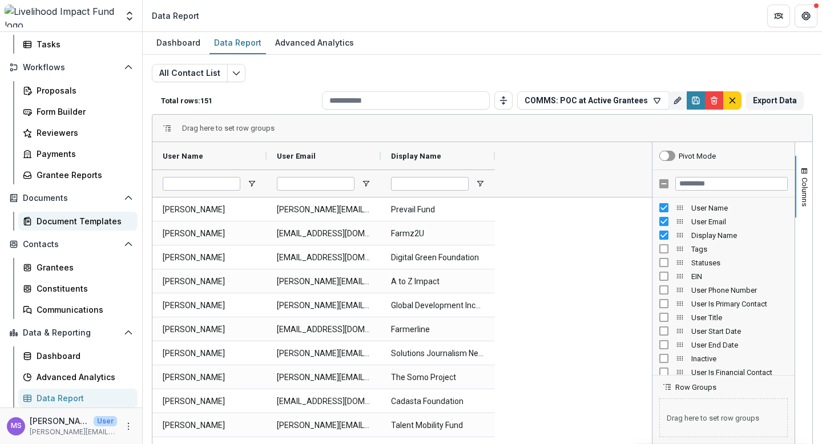
click at [55, 219] on div "Document Templates" at bounding box center [83, 221] width 92 height 12
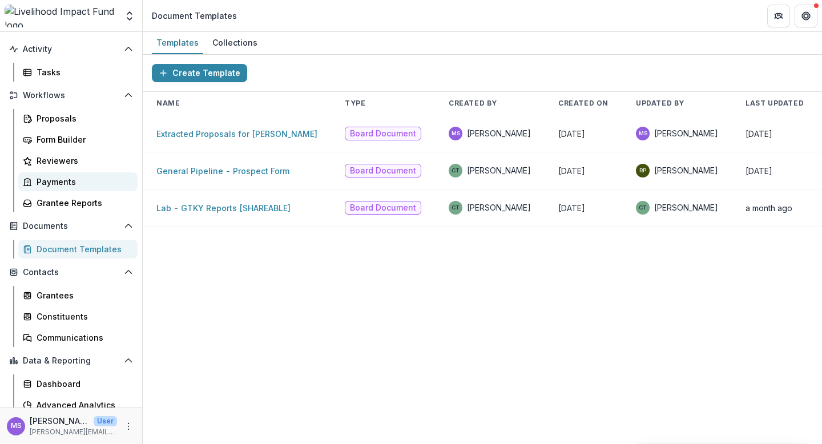
scroll to position [107, 0]
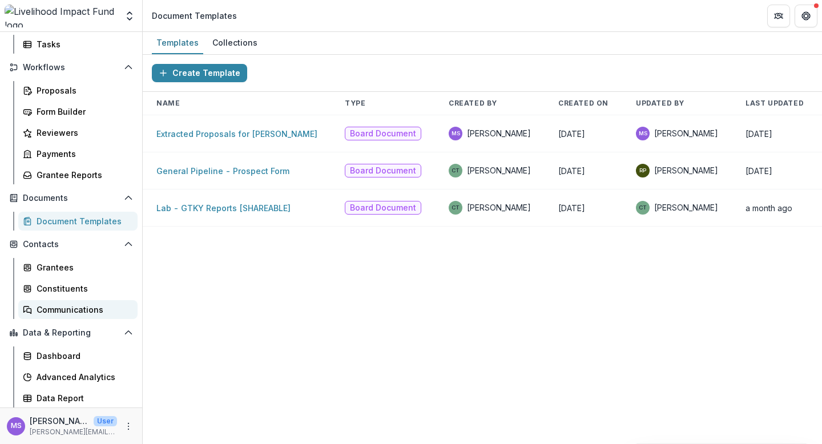
click at [53, 305] on div "Communications" at bounding box center [83, 310] width 92 height 12
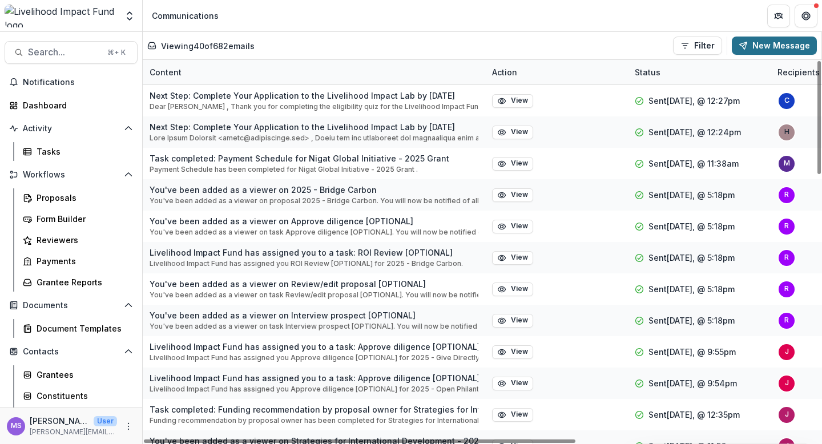
click at [776, 42] on button "New Message" at bounding box center [774, 46] width 85 height 18
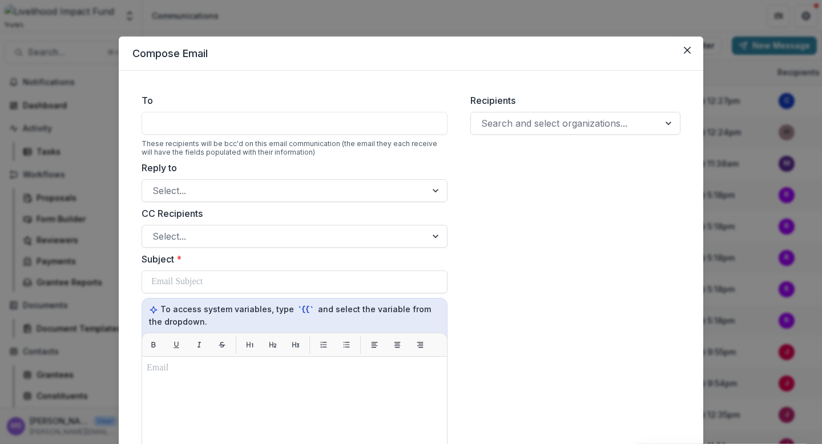
click at [332, 126] on div at bounding box center [295, 123] width 306 height 23
click at [288, 132] on div at bounding box center [295, 123] width 306 height 23
click at [325, 119] on div at bounding box center [295, 123] width 306 height 23
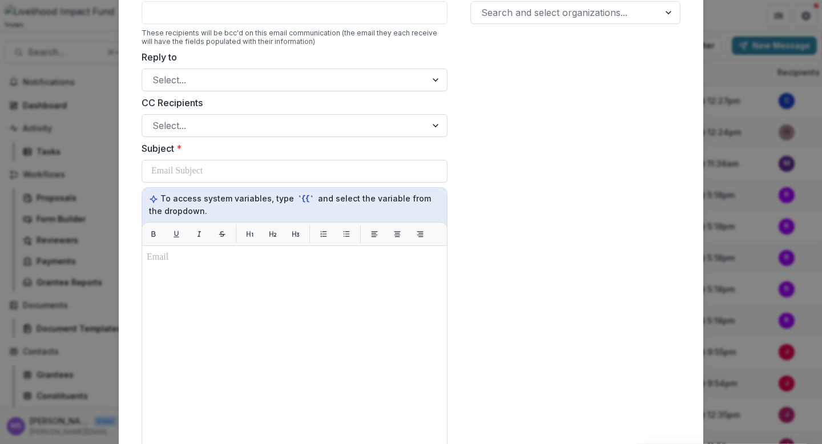
scroll to position [119, 0]
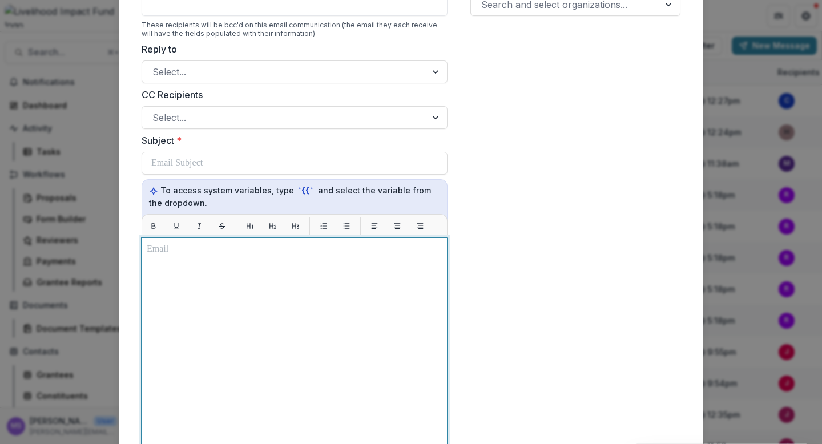
click at [192, 271] on div at bounding box center [295, 380] width 296 height 275
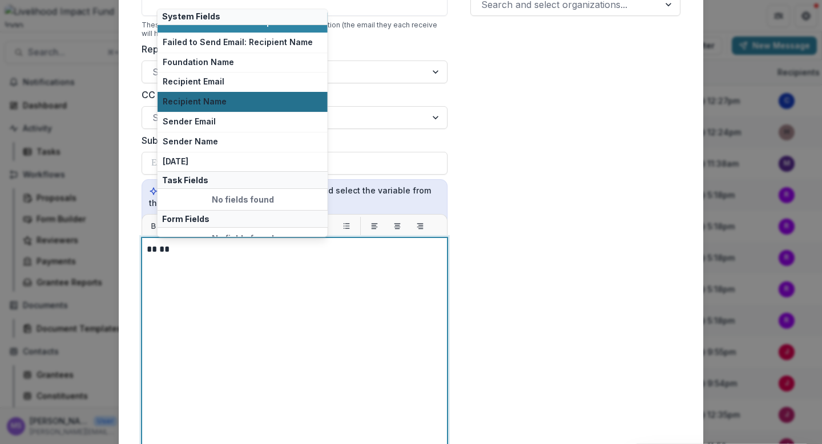
scroll to position [0, 0]
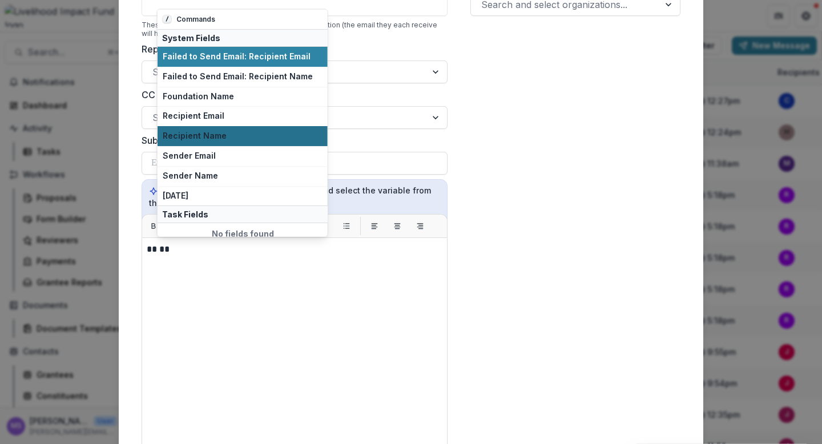
click at [210, 136] on span "Recipient Name" at bounding box center [243, 136] width 160 height 10
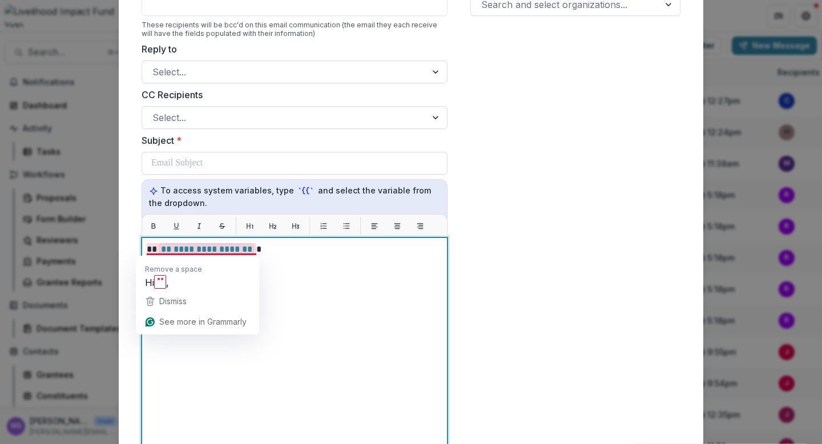
click at [251, 251] on p "**********" at bounding box center [295, 250] width 296 height 14
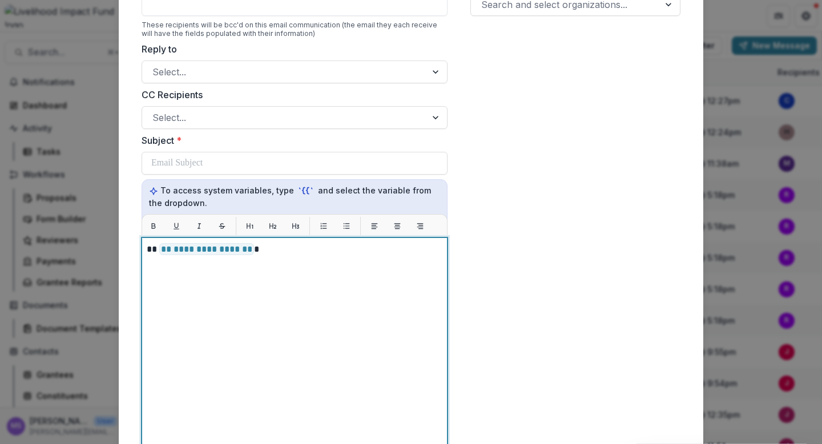
click at [167, 271] on p "To enrich screen reader interactions, please activate Accessibility in Grammarl…" at bounding box center [295, 277] width 296 height 14
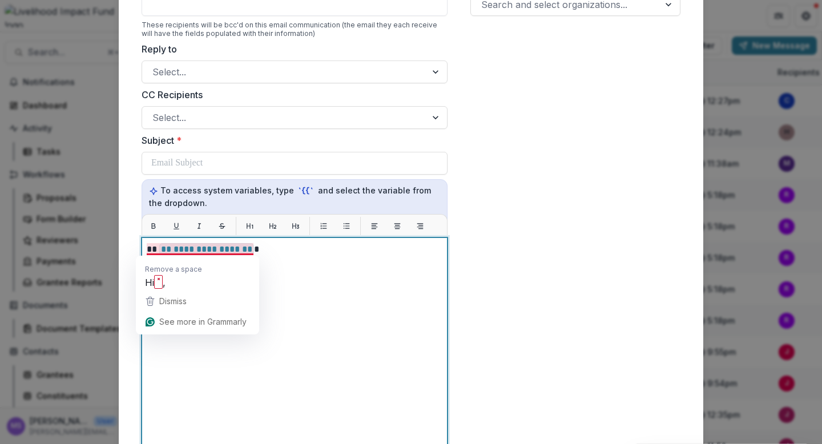
click at [267, 289] on div "**********" at bounding box center [295, 380] width 296 height 275
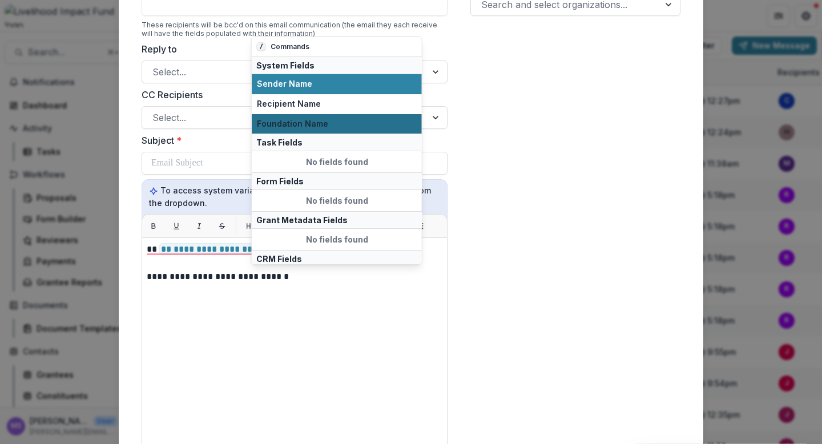
click at [336, 120] on span "Foundation Name" at bounding box center [337, 124] width 160 height 10
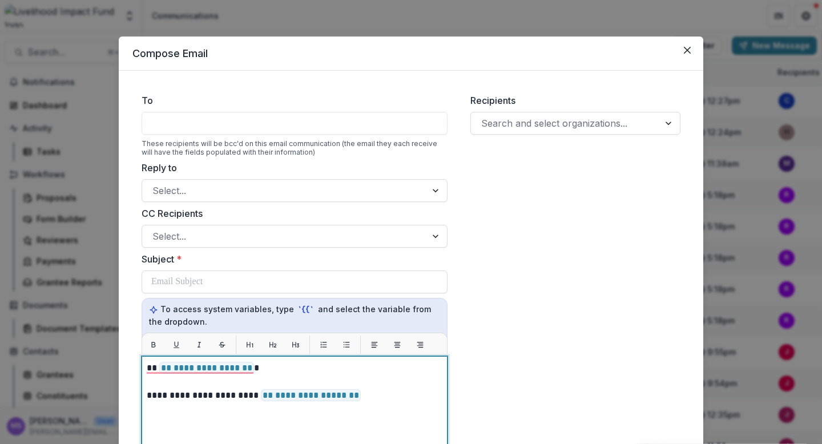
scroll to position [32, 0]
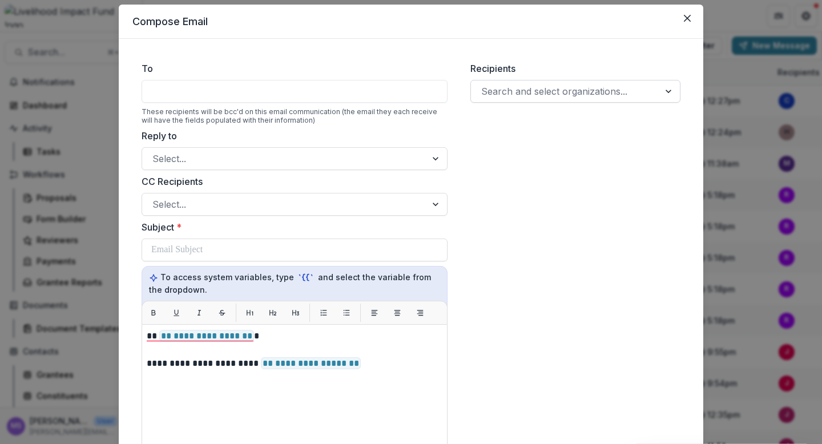
click at [521, 89] on div at bounding box center [565, 91] width 168 height 16
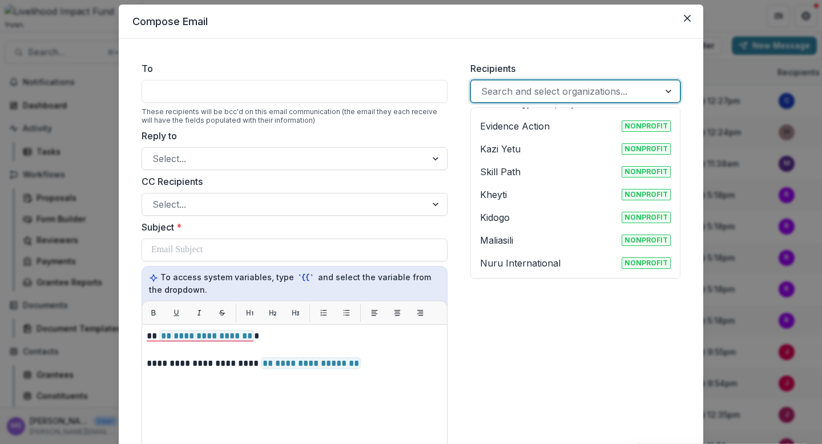
scroll to position [0, 0]
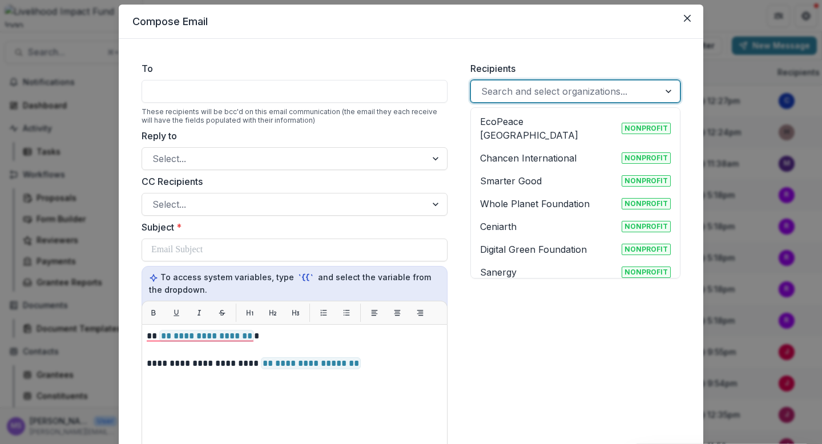
click at [523, 310] on div "Recipients Sanergy, 7 of 271. 271 results available. Use Up and Down to choose …" at bounding box center [575, 365] width 228 height 625
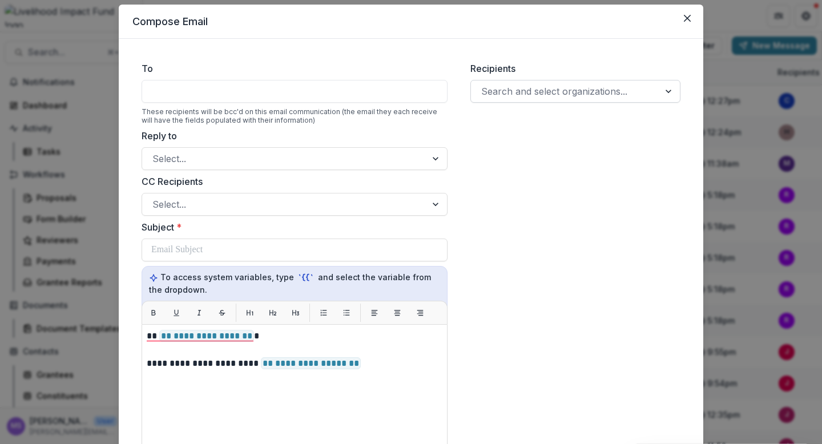
click at [533, 95] on div at bounding box center [565, 91] width 168 height 16
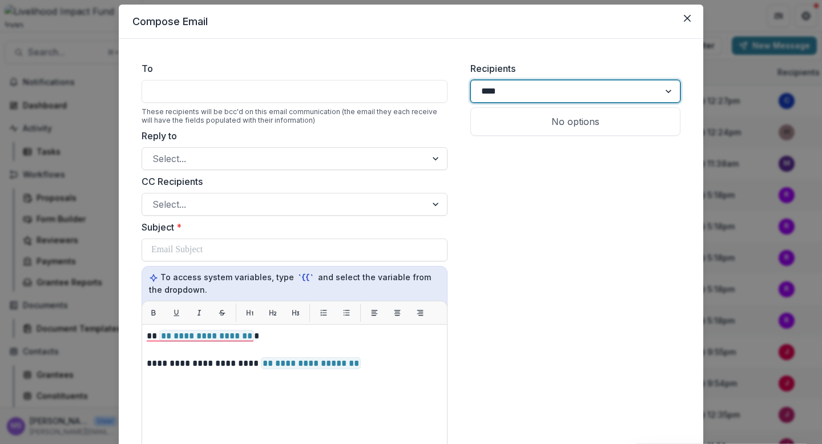
type input "***"
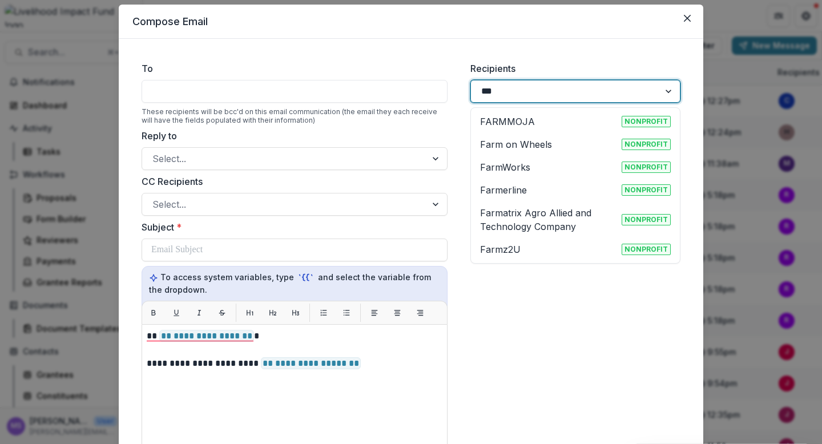
click at [518, 248] on div "Farmz2U Nonprofit" at bounding box center [575, 250] width 191 height 14
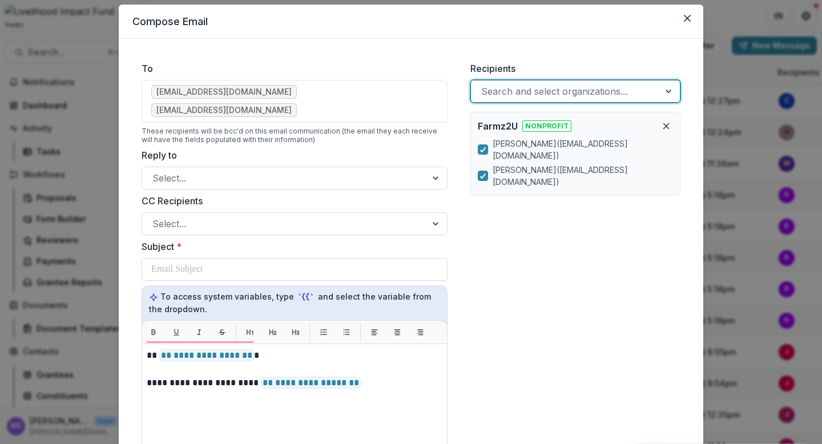
click at [595, 84] on div at bounding box center [565, 91] width 168 height 16
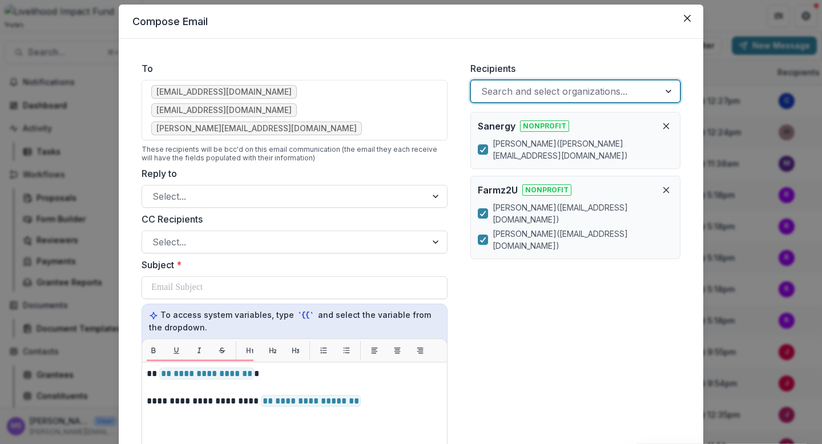
click at [358, 90] on ul "aisha@farmz2u.com adekemi.a@farmz2u.com lindsay@fresh-life.org" at bounding box center [294, 110] width 286 height 50
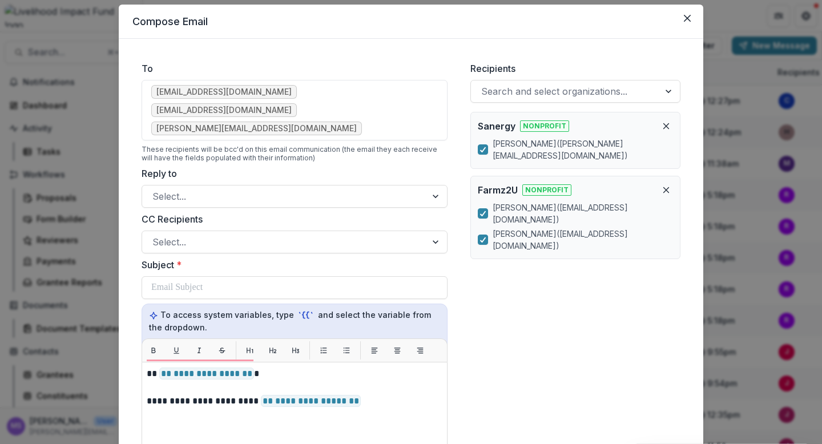
click at [292, 106] on span "adekemi.a@farmz2u.com" at bounding box center [223, 111] width 135 height 10
click at [484, 211] on icon at bounding box center [482, 214] width 7 height 6
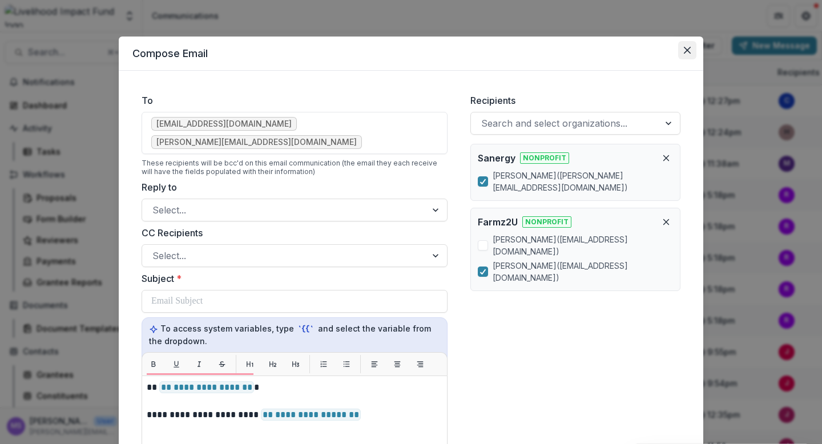
click at [687, 51] on icon "Close" at bounding box center [687, 50] width 7 height 7
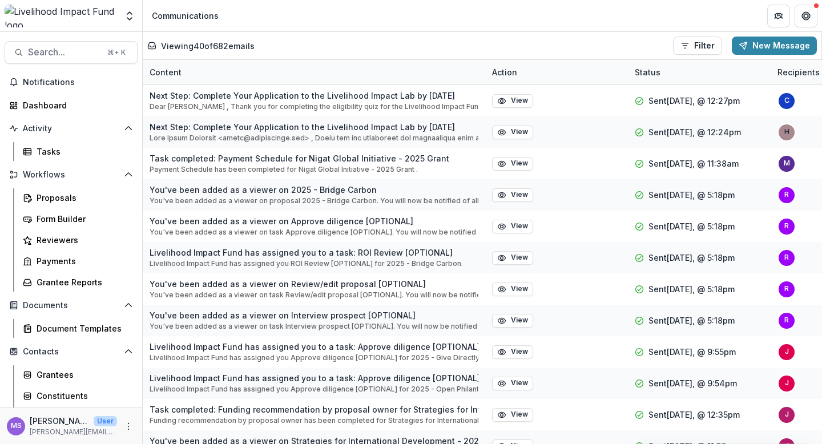
click at [503, 12] on header "Communications" at bounding box center [482, 15] width 679 height 31
click at [46, 108] on div "Dashboard" at bounding box center [76, 105] width 106 height 12
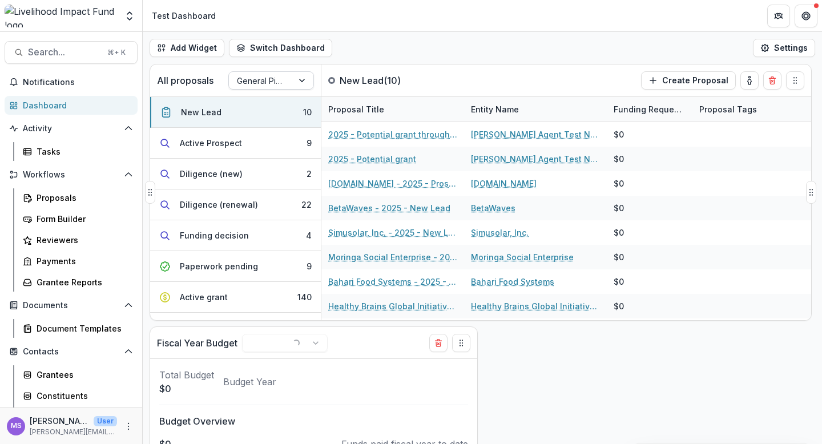
click at [303, 80] on div at bounding box center [303, 80] width 21 height 17
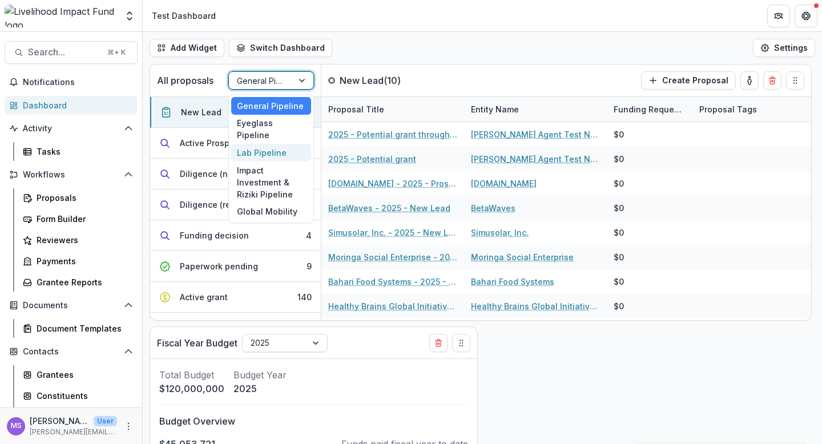
click at [254, 144] on div "Lab Pipeline" at bounding box center [271, 153] width 80 height 18
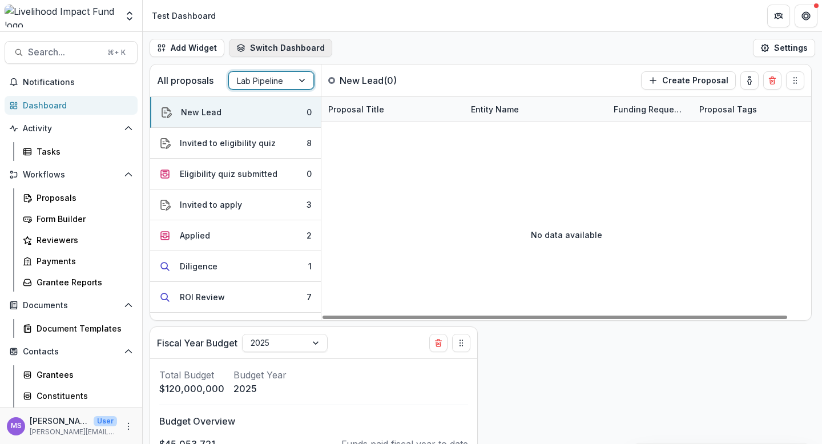
click at [280, 41] on button "Switch Dashboard" at bounding box center [280, 48] width 103 height 18
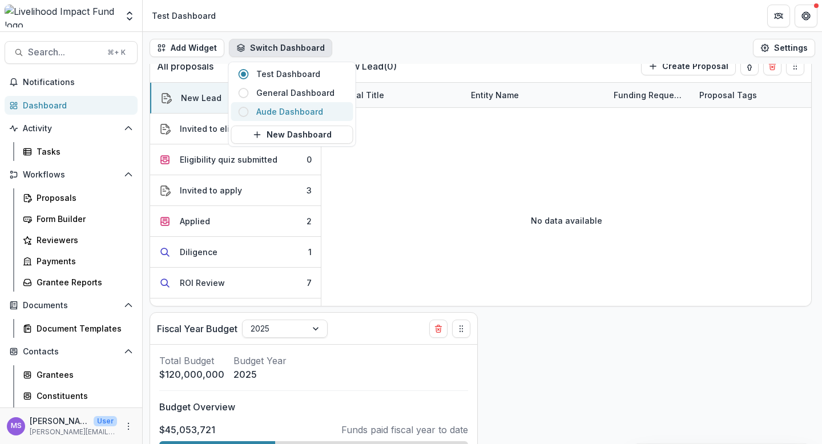
scroll to position [11, 0]
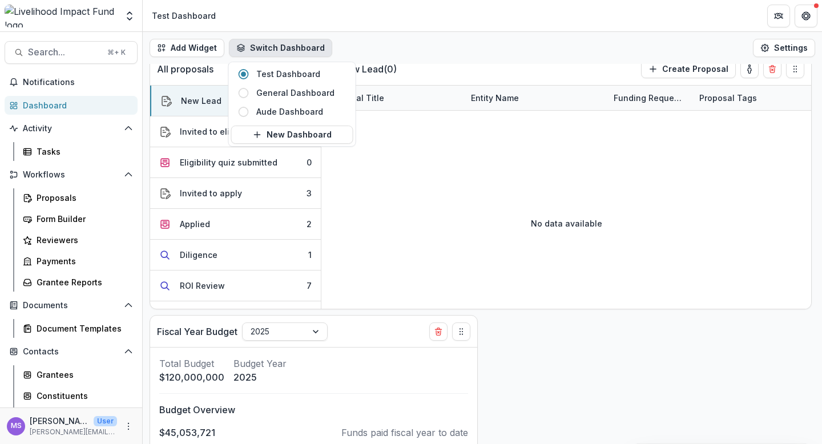
click at [387, 54] on div "Add Widget Switch Dashboard Test Dashboard General Dashboard Aude Dashboard New…" at bounding box center [482, 48] width 679 height 32
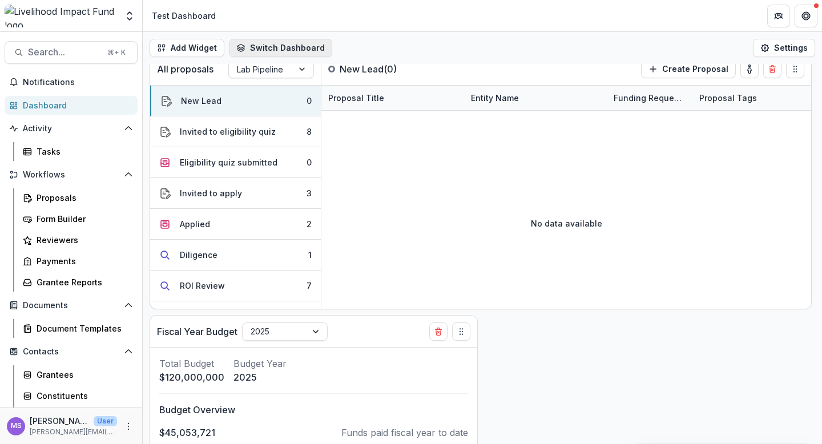
click at [301, 47] on button "Switch Dashboard" at bounding box center [280, 48] width 103 height 18
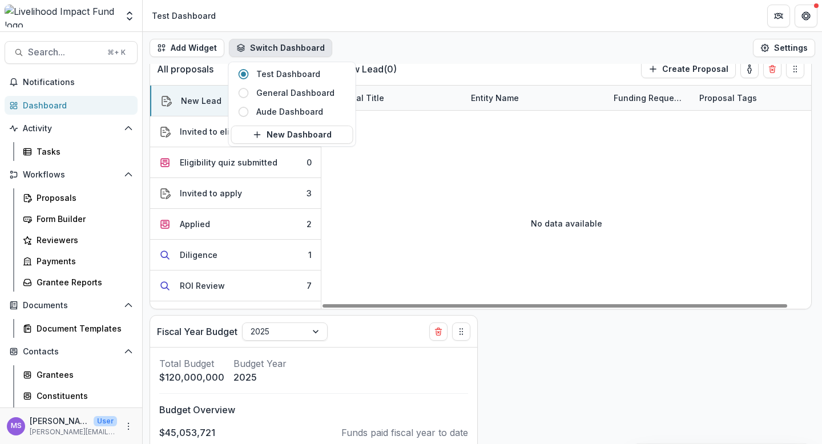
click at [486, 41] on div "Add Widget Switch Dashboard Test Dashboard General Dashboard Aude Dashboard New…" at bounding box center [482, 48] width 679 height 32
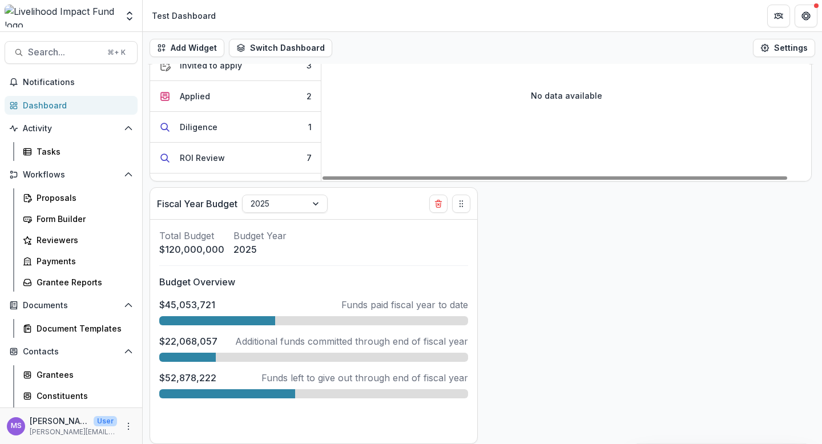
scroll to position [0, 0]
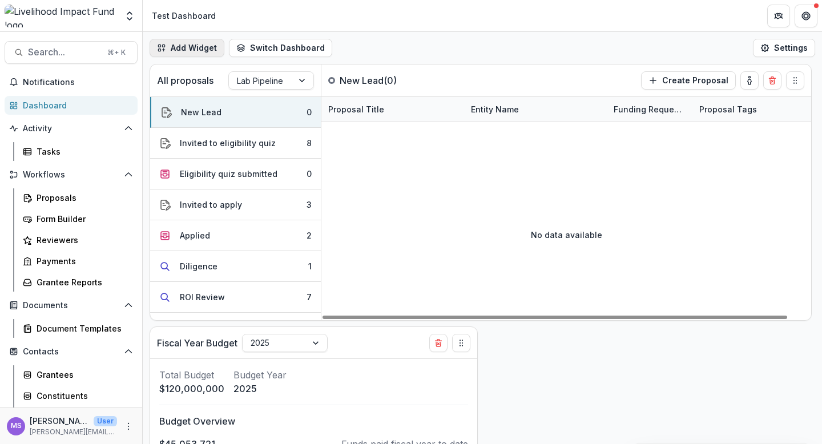
click at [175, 49] on button "Add Widget" at bounding box center [187, 48] width 75 height 18
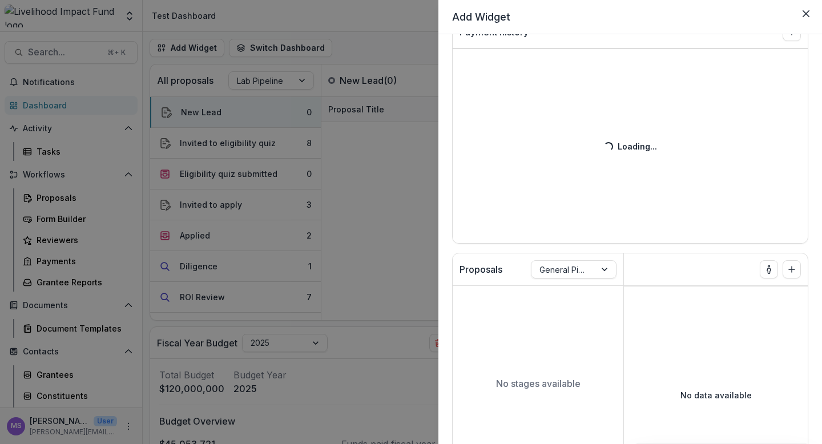
scroll to position [1508, 0]
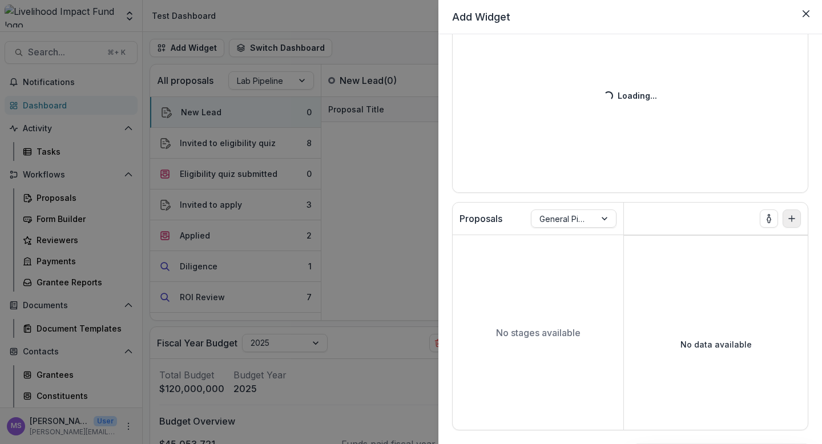
click at [787, 220] on icon "Add to dashboard" at bounding box center [791, 218] width 9 height 9
click at [378, 214] on div "Add Widget Foundation Tasks Task Task Assignee Related Proposal Due Date Paymen…" at bounding box center [411, 222] width 822 height 444
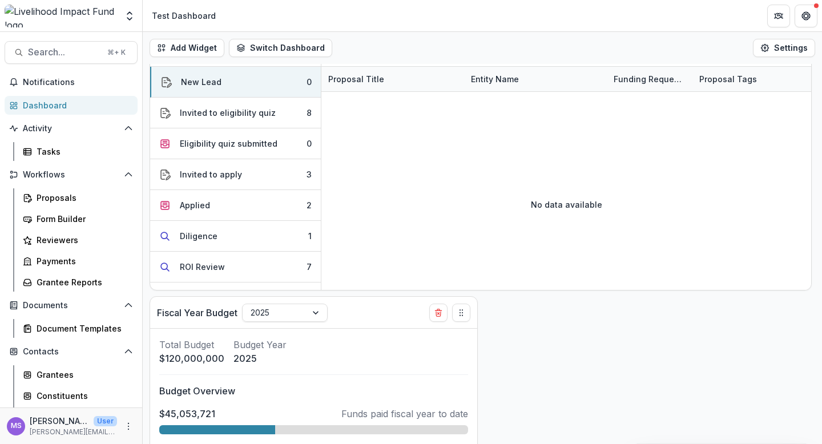
scroll to position [0, 0]
